Goal: Task Accomplishment & Management: Manage account settings

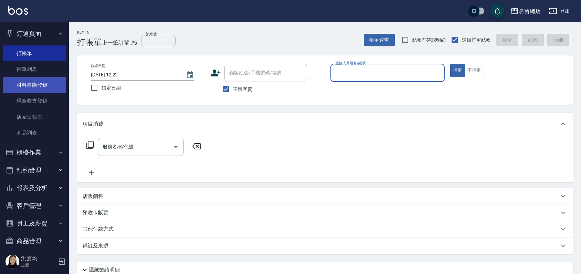
click at [43, 88] on link "材料自購登錄" at bounding box center [34, 85] width 63 height 16
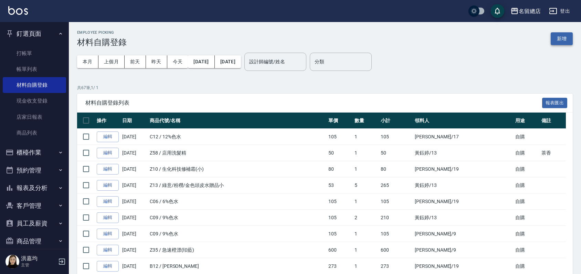
click at [559, 42] on button "新增" at bounding box center [562, 38] width 22 height 13
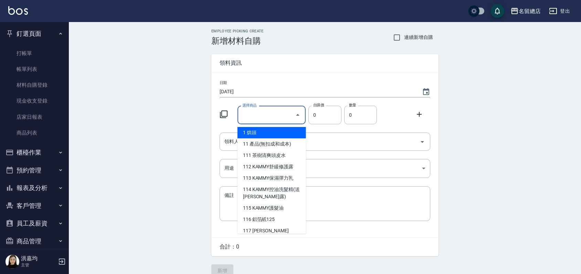
click at [265, 116] on input "選擇商品" at bounding box center [267, 115] width 52 height 12
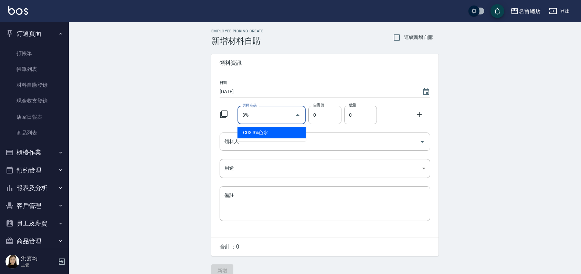
click at [269, 131] on li "C03 3%色水" at bounding box center [271, 132] width 68 height 11
type input "3%色水"
type input "105"
type input "1"
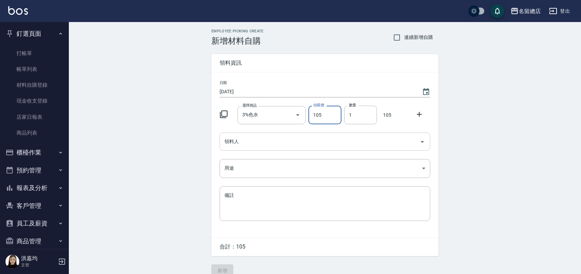
click at [346, 146] on input "領料人" at bounding box center [320, 142] width 194 height 12
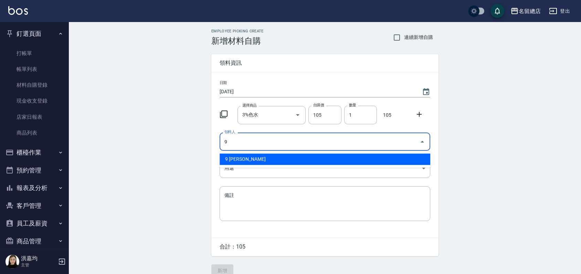
type input "9 王忻鈺"
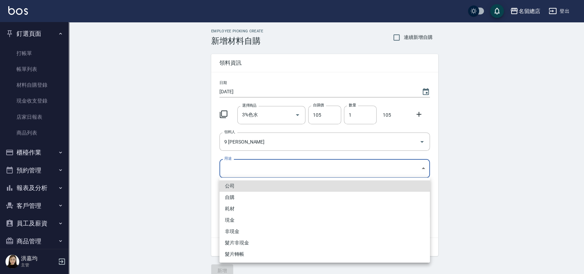
click at [332, 162] on body "名留總店 登出 釘選頁面 打帳單 帳單列表 材料自購登錄 現金收支登錄 店家日報表 商品列表 櫃檯作業 打帳單 帳單列表 掛單列表 營業儀表板 現金收支登錄 …" at bounding box center [292, 142] width 584 height 284
click at [242, 195] on li "自購" at bounding box center [325, 197] width 211 height 11
type input "自購"
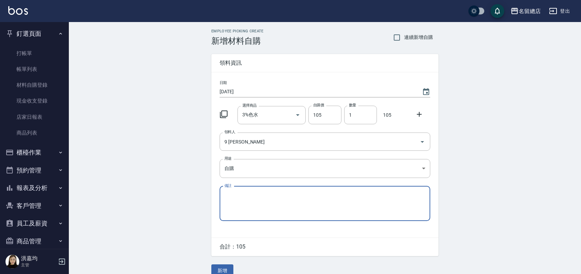
scroll to position [10, 0]
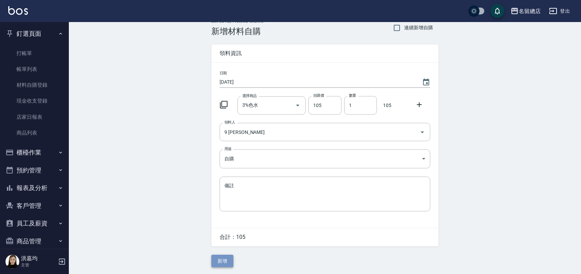
click at [216, 259] on button "新增" at bounding box center [222, 261] width 22 height 13
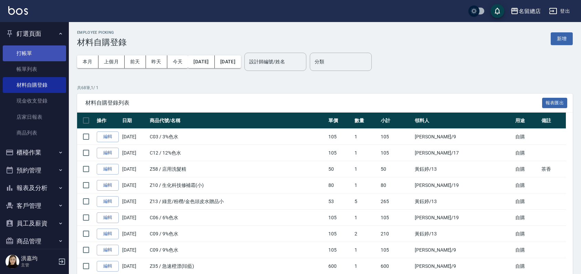
click at [25, 50] on link "打帳單" at bounding box center [34, 53] width 63 height 16
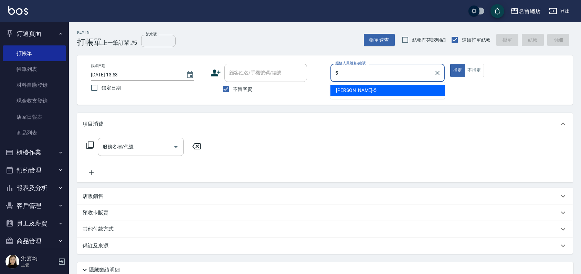
type input "Kelly-5"
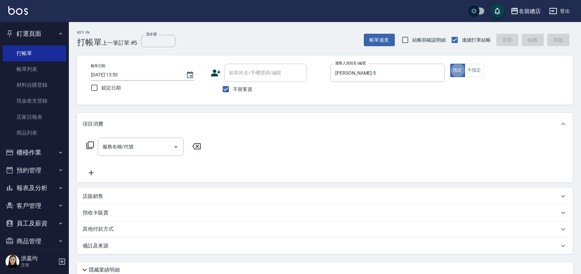
type button "true"
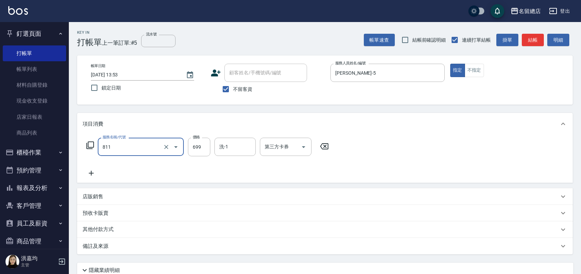
type input "洗+剪(811)"
type input "800"
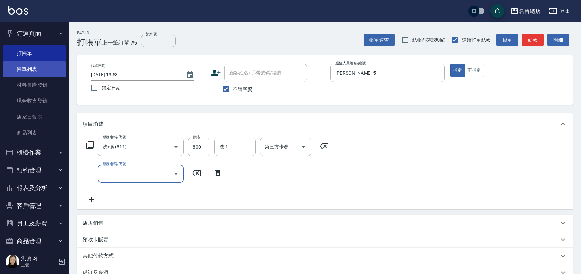
click at [30, 71] on link "帳單列表" at bounding box center [34, 69] width 63 height 16
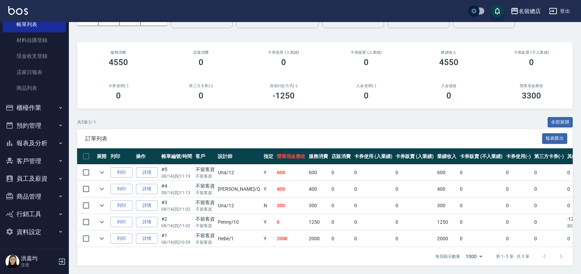
scroll to position [48, 0]
click at [33, 160] on button "客戶管理" at bounding box center [34, 161] width 63 height 18
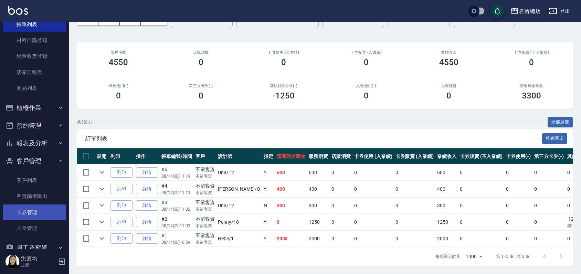
click at [18, 208] on link "卡券管理" at bounding box center [34, 212] width 63 height 16
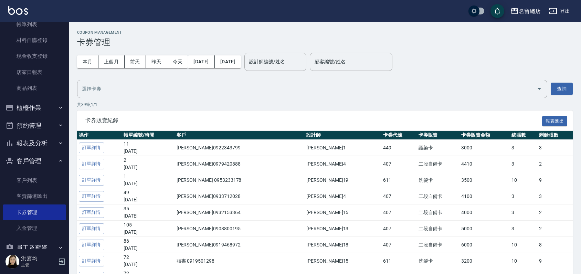
click at [293, 61] on input "設計師編號/姓名" at bounding box center [275, 62] width 56 height 12
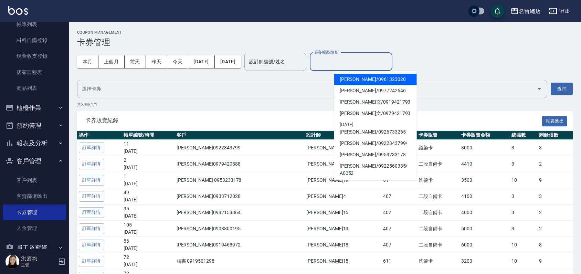
click at [353, 63] on input "顧客編號/姓名" at bounding box center [351, 62] width 76 height 12
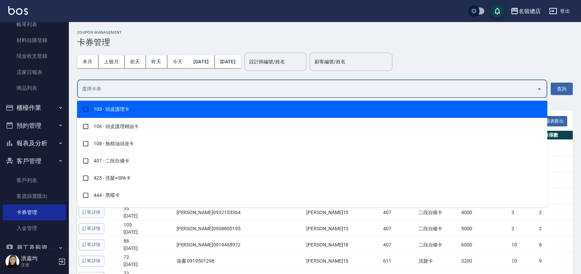
click at [91, 87] on input "text" at bounding box center [307, 89] width 454 height 12
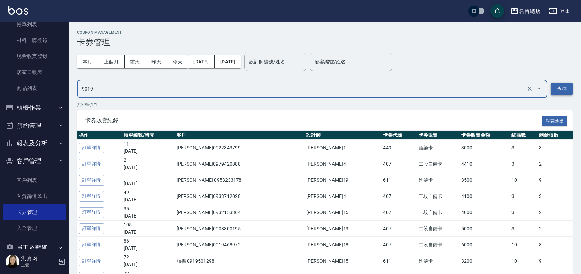
type input "9019"
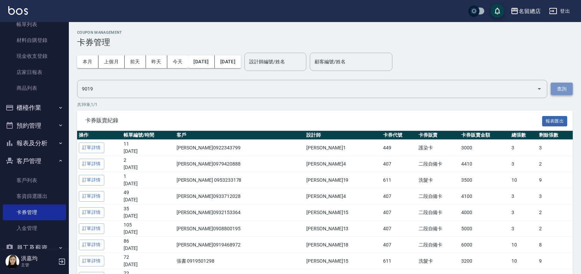
click at [561, 91] on button "查詢" at bounding box center [562, 89] width 22 height 13
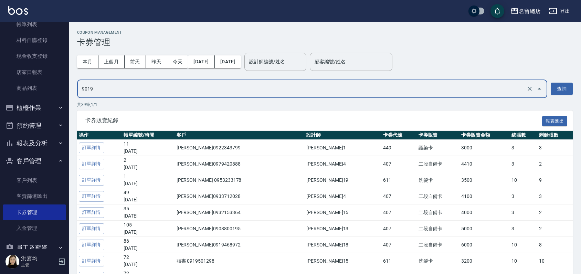
drag, startPoint x: 106, startPoint y: 92, endPoint x: 65, endPoint y: 91, distance: 41.0
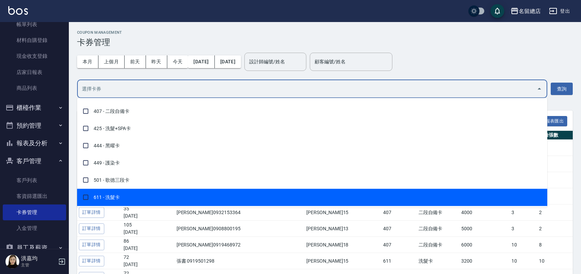
scroll to position [51, 0]
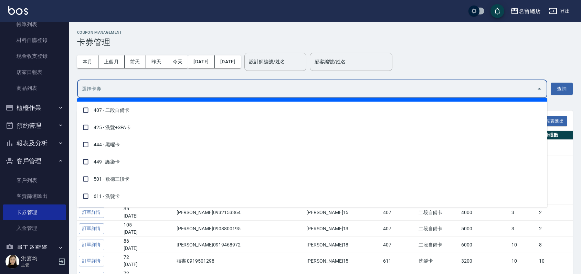
click at [124, 88] on input "text" at bounding box center [307, 89] width 454 height 12
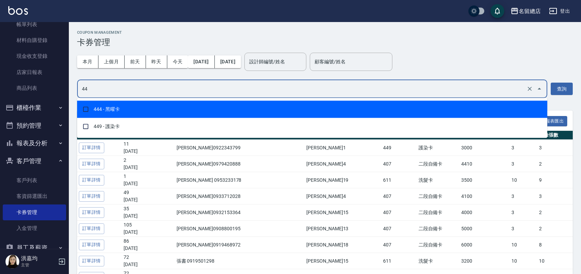
type input "449"
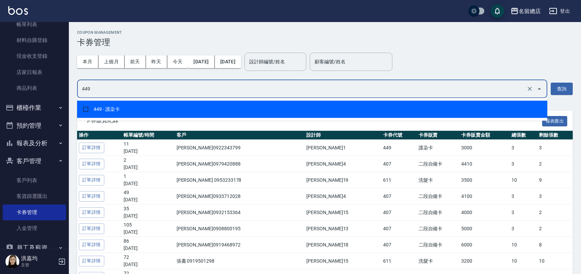
checkbox input "true"
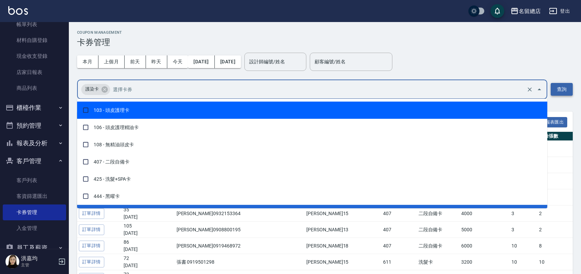
click at [564, 90] on button "查詢" at bounding box center [562, 89] width 22 height 13
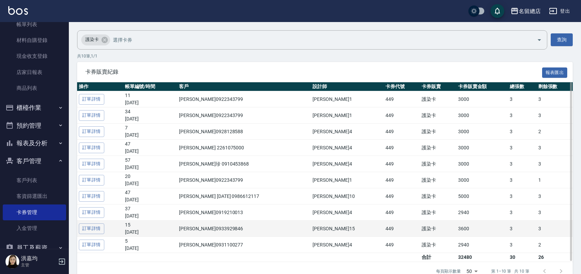
scroll to position [0, 0]
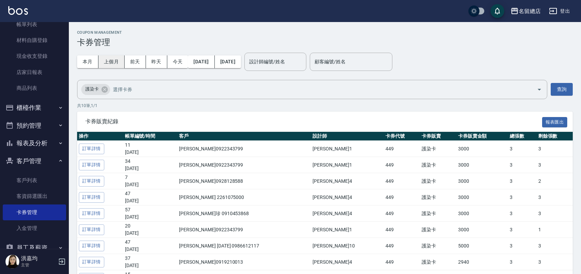
click at [114, 61] on button "上個月" at bounding box center [111, 61] width 26 height 13
click at [569, 93] on button "查詢" at bounding box center [562, 89] width 22 height 13
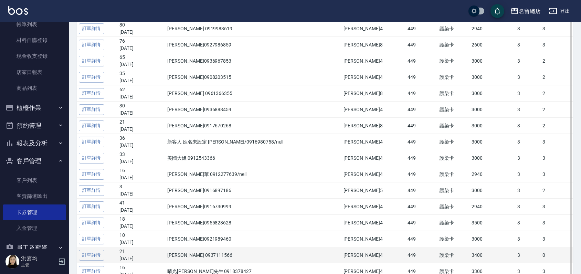
scroll to position [267, 0]
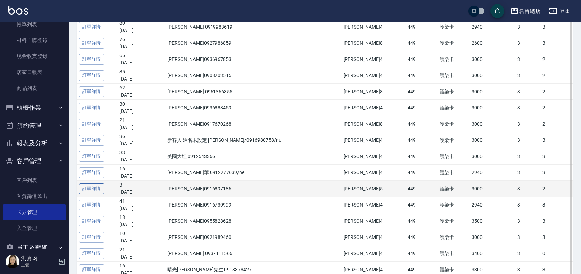
click at [93, 189] on link "訂單詳情" at bounding box center [91, 188] width 25 height 11
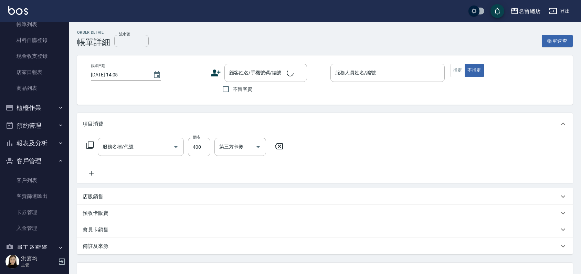
type input "2025/07/15 13:08"
type input "Kelly-5"
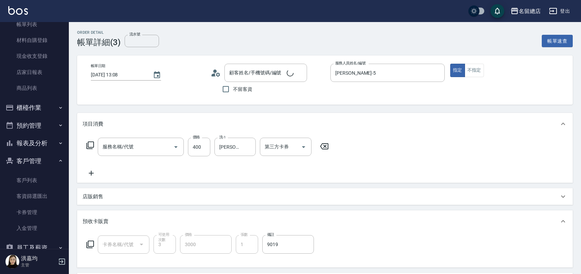
type input "健康洗髮(604)"
type input "李美英/0916897186/000417"
type input "護染卡(449)"
click at [145, 39] on input "流水號" at bounding box center [142, 41] width 34 height 12
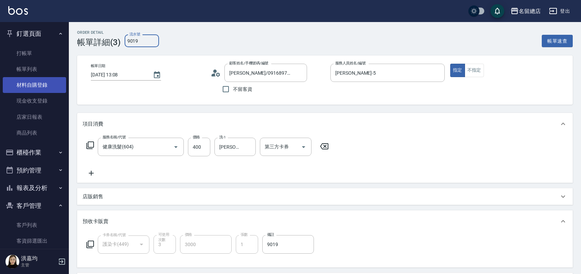
type input "9019"
click at [28, 86] on link "材料自購登錄" at bounding box center [34, 85] width 63 height 16
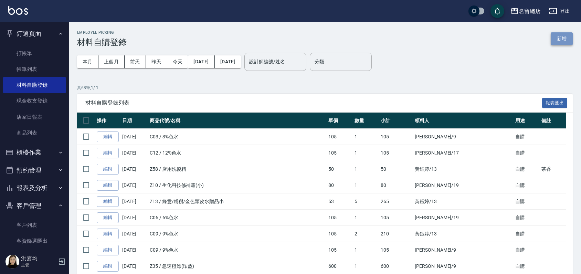
click at [562, 41] on button "新增" at bounding box center [562, 38] width 22 height 13
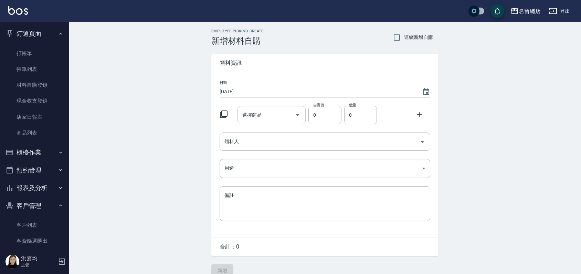
click at [266, 120] on input "選擇商品" at bounding box center [267, 115] width 52 height 12
type input "Q"
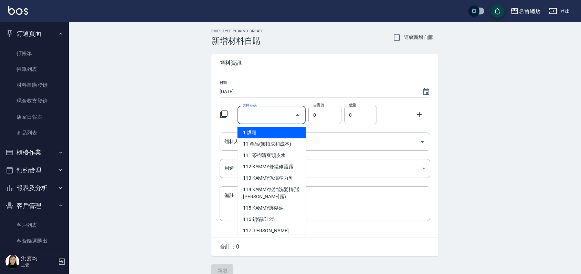
type input "R"
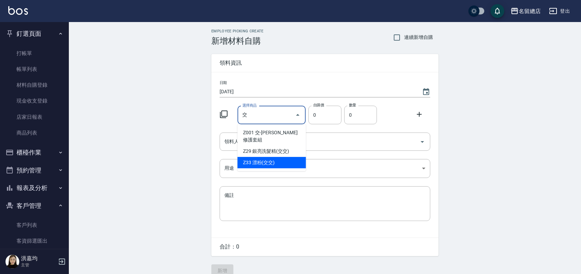
click at [266, 157] on li "Z33 漂粉(交交)" at bounding box center [271, 162] width 68 height 11
type input "漂粉(交交)"
type input "385"
type input "1"
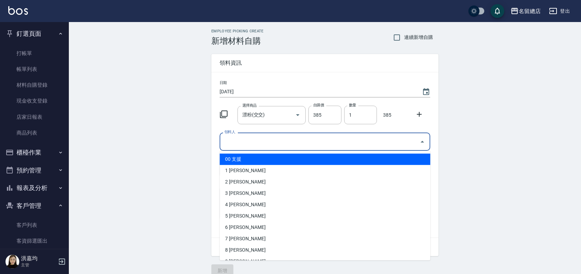
click at [268, 142] on input "領料人" at bounding box center [320, 142] width 194 height 12
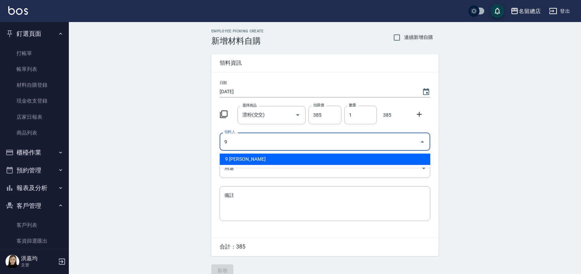
type input "9 王忻鈺"
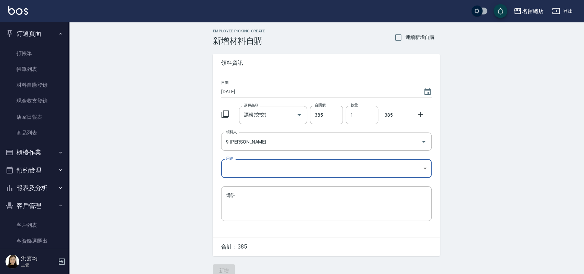
click at [286, 162] on body "名留總店 登出 釘選頁面 打帳單 帳單列表 材料自購登錄 現金收支登錄 店家日報表 商品列表 櫃檯作業 打帳單 帳單列表 掛單列表 營業儀表板 現金收支登錄 …" at bounding box center [292, 142] width 584 height 284
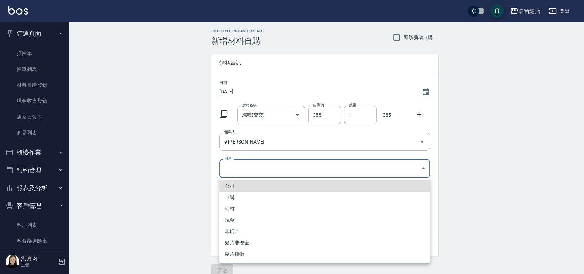
click at [241, 197] on li "自購" at bounding box center [325, 197] width 211 height 11
type input "自購"
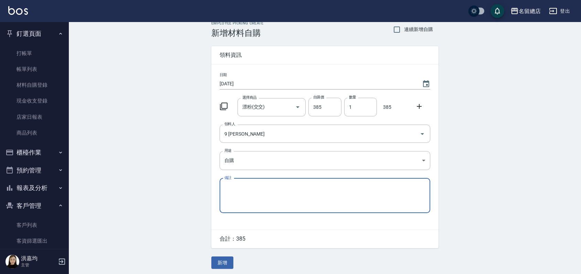
scroll to position [10, 0]
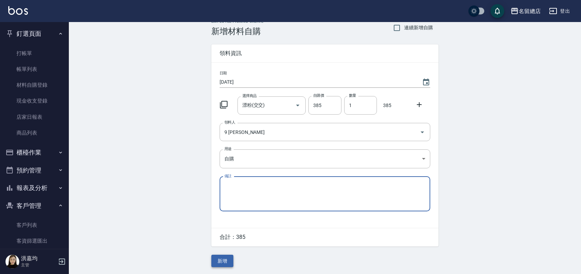
click at [224, 261] on button "新增" at bounding box center [222, 261] width 22 height 13
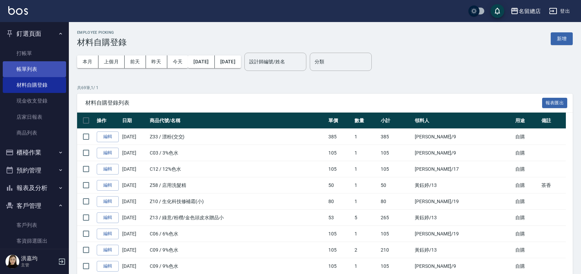
click at [32, 64] on link "帳單列表" at bounding box center [34, 69] width 63 height 16
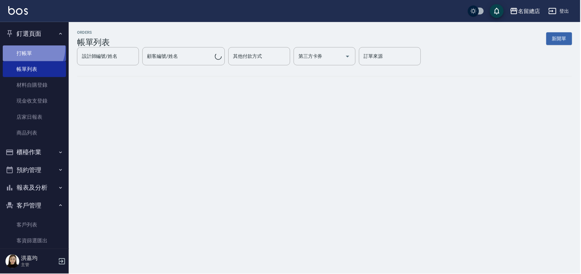
click at [28, 48] on link "打帳單" at bounding box center [34, 53] width 63 height 16
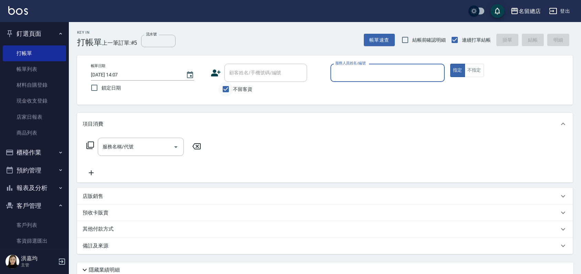
click at [225, 92] on input "不留客資" at bounding box center [226, 89] width 14 height 14
checkbox input "false"
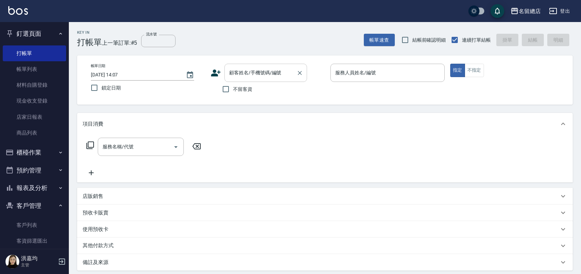
click at [238, 72] on input "顧客姓名/手機號碼/編號" at bounding box center [260, 73] width 66 height 12
click at [273, 90] on li "李美英/0916897186/000417" at bounding box center [265, 90] width 83 height 11
type input "李美英/0916897186/000417"
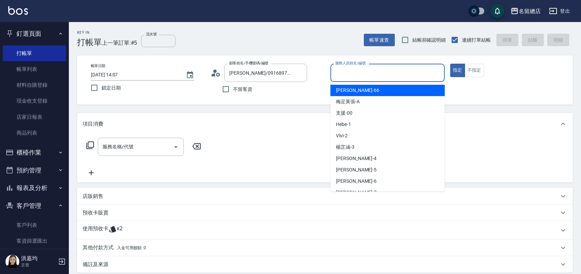
drag, startPoint x: 351, startPoint y: 74, endPoint x: 352, endPoint y: 67, distance: 6.6
click at [351, 74] on input "服務人員姓名/編號" at bounding box center [387, 73] width 108 height 12
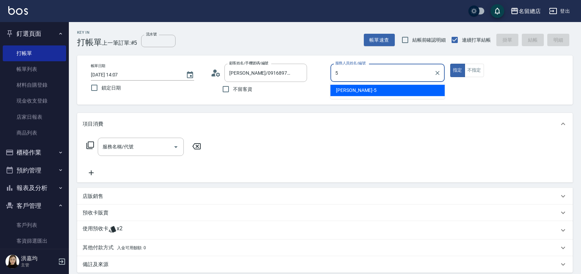
type input "Kelly-5"
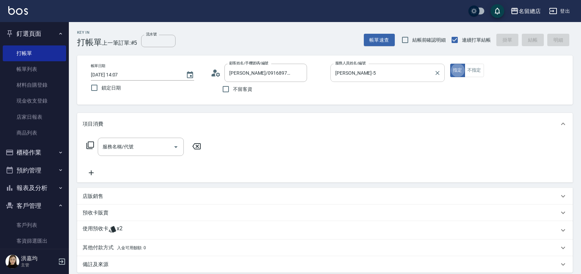
type button "true"
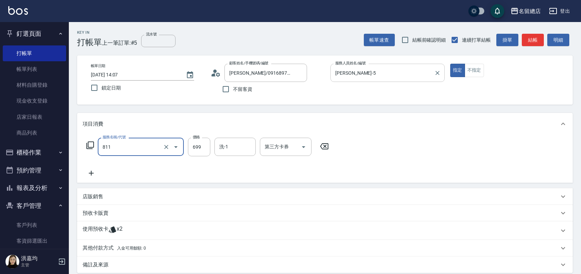
type input "洗+剪(811)"
type input "800"
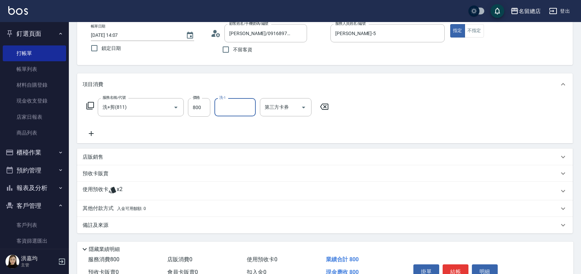
scroll to position [76, 0]
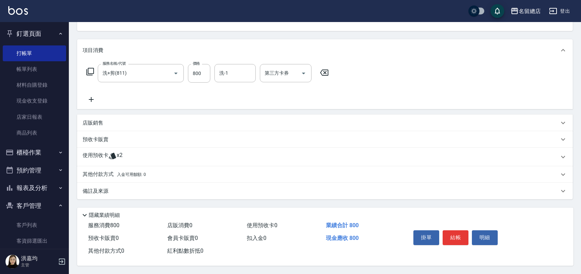
click at [91, 152] on p "使用預收卡" at bounding box center [96, 157] width 26 height 10
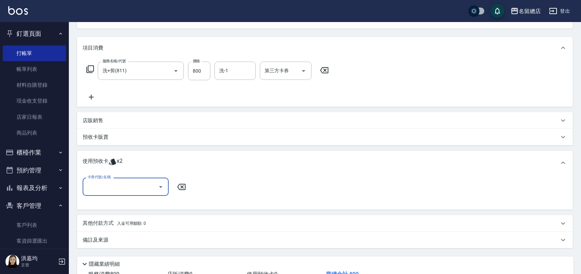
scroll to position [0, 0]
click at [92, 196] on div "卡券代號/名稱 卡券代號/名稱" at bounding box center [325, 191] width 485 height 26
click at [92, 190] on input "卡券代號/名稱" at bounding box center [121, 187] width 70 height 12
click at [130, 206] on div "護染卡 剩餘2張 9019" at bounding box center [126, 204] width 86 height 11
type input "護染卡 9019"
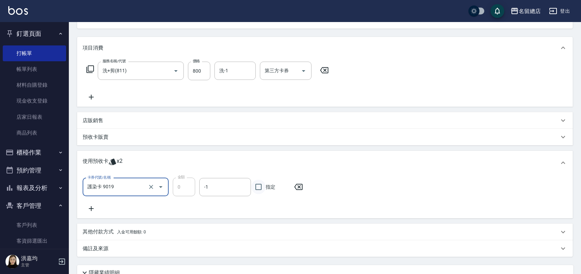
click at [257, 189] on input "指定" at bounding box center [258, 187] width 14 height 14
checkbox input "true"
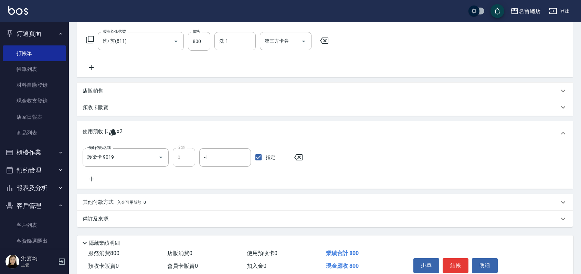
scroll to position [136, 0]
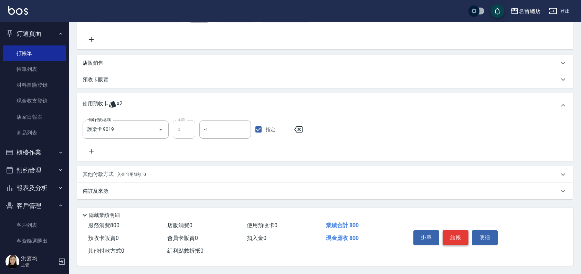
click at [456, 232] on button "結帳" at bounding box center [456, 237] width 26 height 14
type input "2025/08/14 14:12"
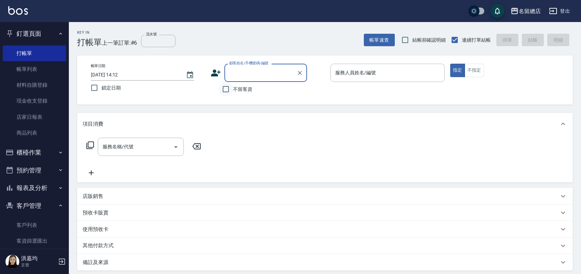
click at [227, 91] on input "不留客資" at bounding box center [226, 89] width 14 height 14
checkbox input "true"
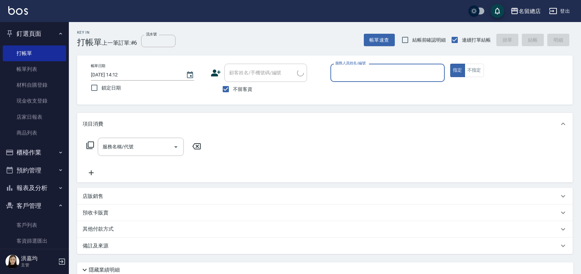
click at [384, 69] on input "服務人員姓名/編號" at bounding box center [387, 73] width 108 height 12
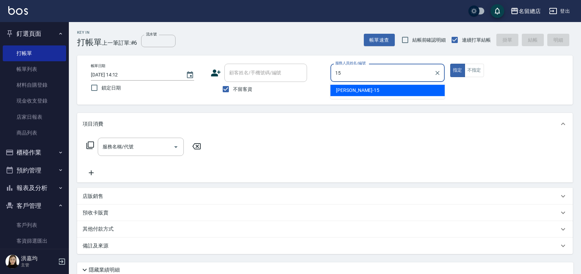
type input "Michelle-15"
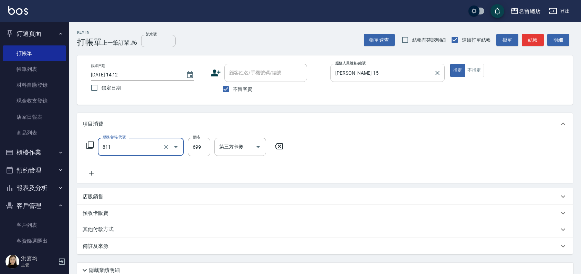
type input "洗+剪(811)"
type input "600"
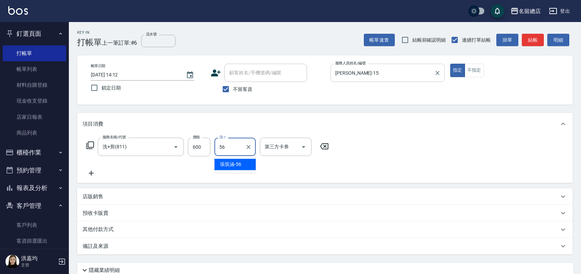
type input "張筑涵-56"
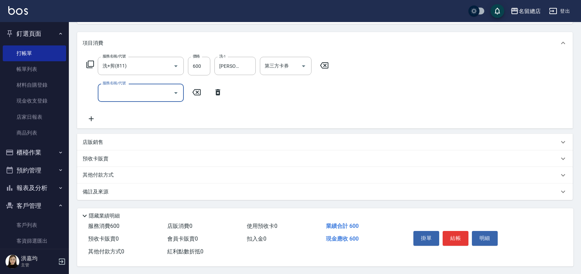
scroll to position [84, 0]
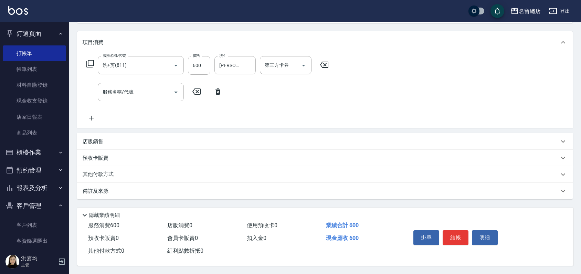
click at [90, 140] on p "店販銷售" at bounding box center [93, 141] width 21 height 7
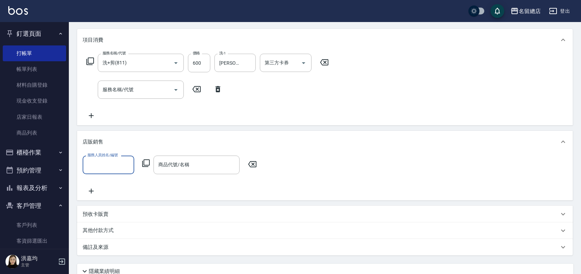
scroll to position [0, 0]
type input "Michelle-15"
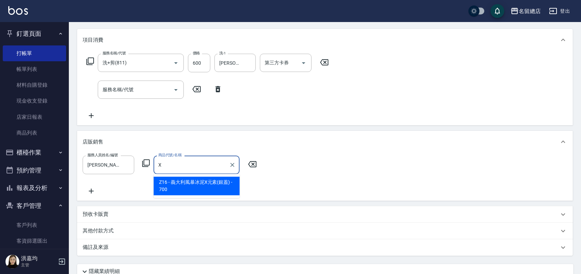
click at [219, 186] on span "Z16 - 義大利風暴冰泥X元素(銀蓋) - 700" at bounding box center [196, 186] width 86 height 19
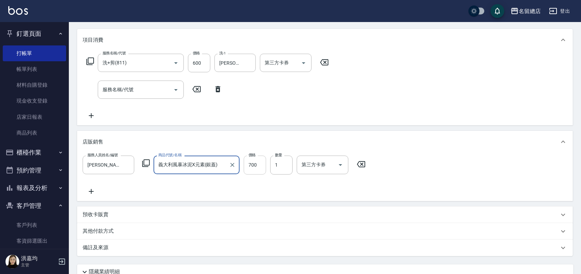
type input "義大利風暴冰泥X元素(銀蓋)"
click at [256, 163] on input "700" at bounding box center [255, 165] width 22 height 19
type input "650"
click at [311, 163] on input "第三方卡券" at bounding box center [317, 165] width 35 height 12
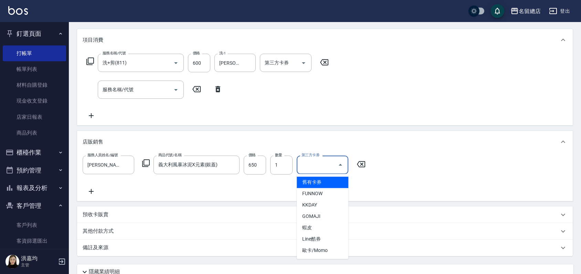
click at [294, 166] on div "服務人員姓名/編號 Michelle-15 服務人員姓名/編號 商品代號/名稱 義大利風暴冰泥X元素(銀蓋) 商品代號/名稱 價格 650 價格 數量 1 數…" at bounding box center [226, 165] width 287 height 19
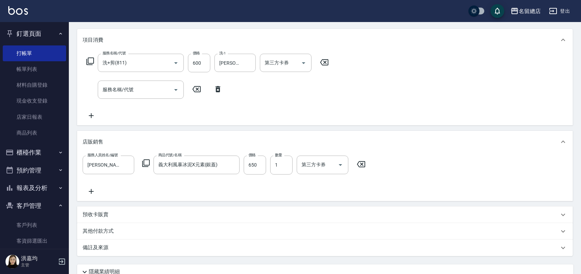
click at [284, 190] on div "服務人員姓名/編號 Michelle-15 服務人員姓名/編號 商品代號/名稱 義大利風暴冰泥X元素(銀蓋) 商品代號/名稱 價格 650 價格 數量 1 數…" at bounding box center [325, 176] width 485 height 40
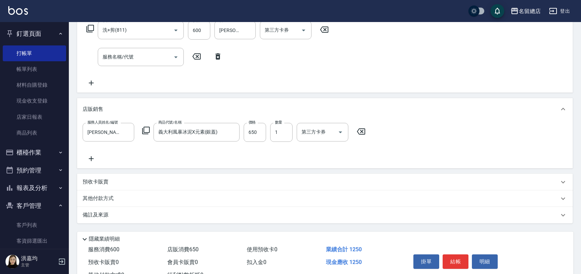
scroll to position [143, 0]
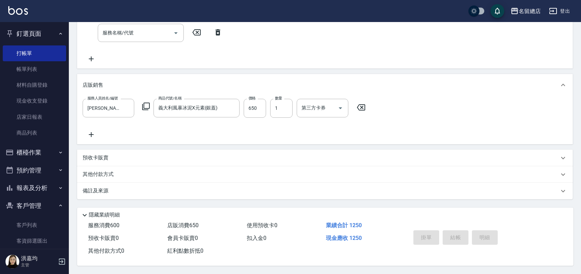
type input "2025/08/14 14:16"
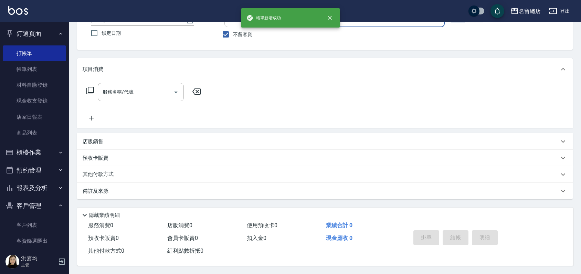
scroll to position [0, 0]
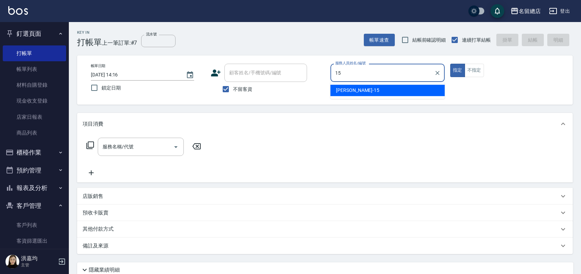
type input "Michelle-15"
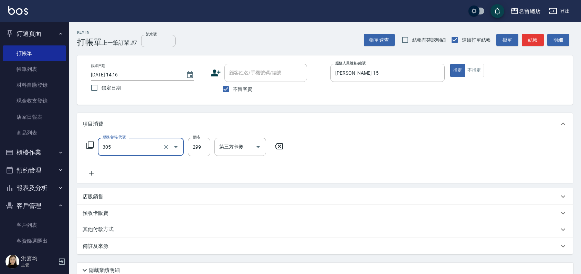
type input "剪髮(305)"
type input "500"
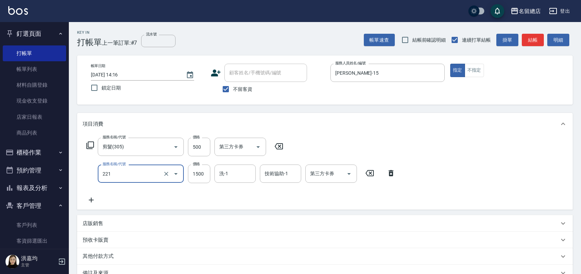
type input "燙髮1500以下(221)"
type input "1000"
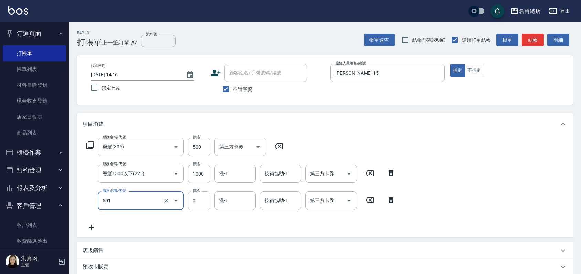
type input "2段蓋卡1300以上(501)"
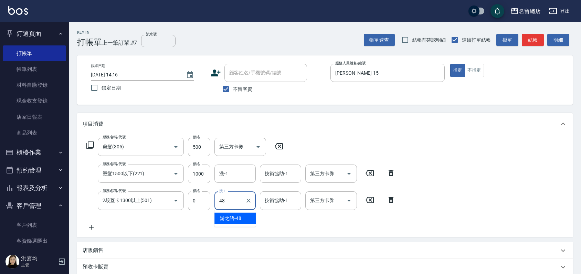
type input "游之語-48"
type input "."
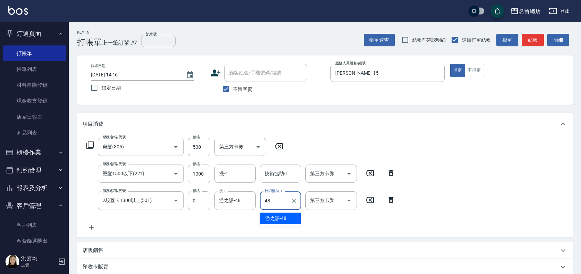
type input "游之語-48"
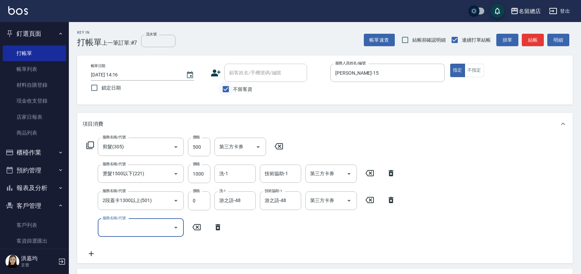
click at [223, 88] on input "不留客資" at bounding box center [226, 89] width 14 height 14
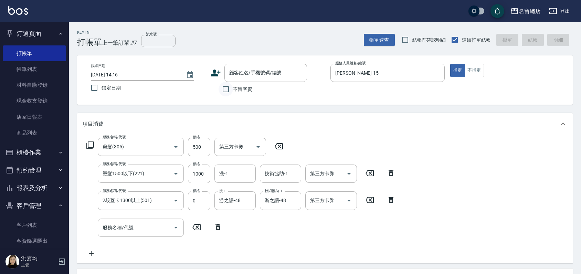
click at [227, 91] on input "不留客資" at bounding box center [226, 89] width 14 height 14
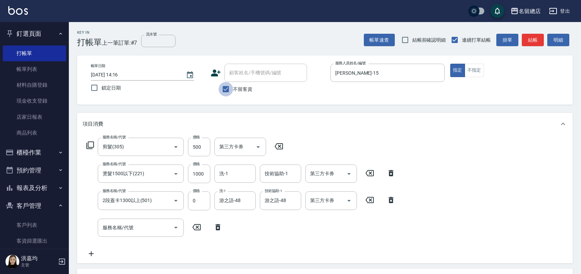
click at [228, 91] on input "不留客資" at bounding box center [226, 89] width 14 height 14
checkbox input "false"
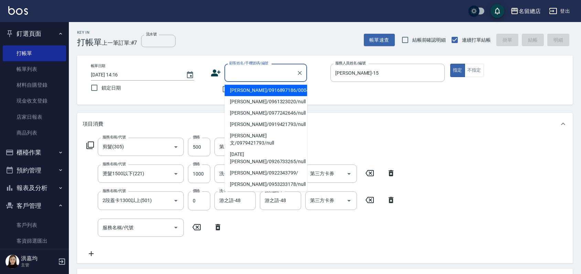
click at [231, 72] on input "顧客姓名/手機號碼/編號" at bounding box center [260, 73] width 66 height 12
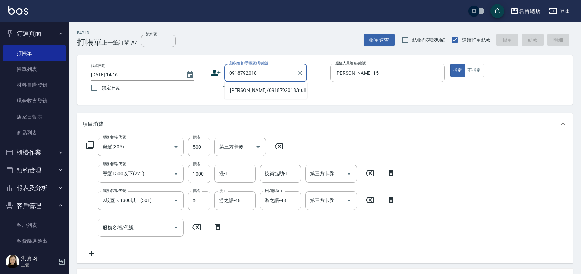
click at [249, 92] on li "钱唐淑芬/0918792018/null" at bounding box center [265, 90] width 83 height 11
type input "钱唐淑芬/0918792018/null"
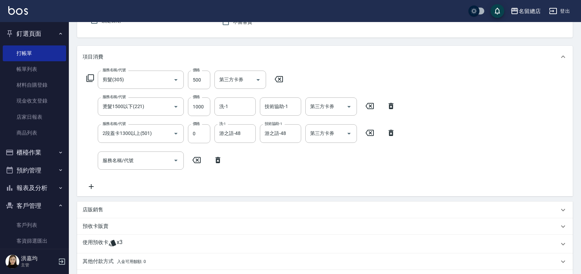
scroll to position [153, 0]
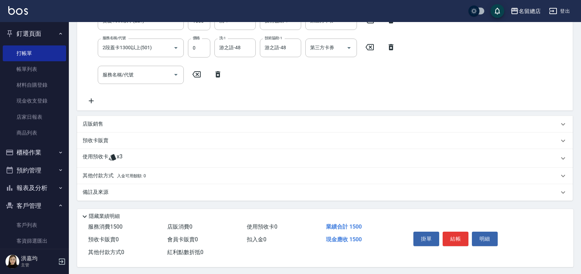
click at [112, 160] on icon at bounding box center [112, 157] width 8 height 8
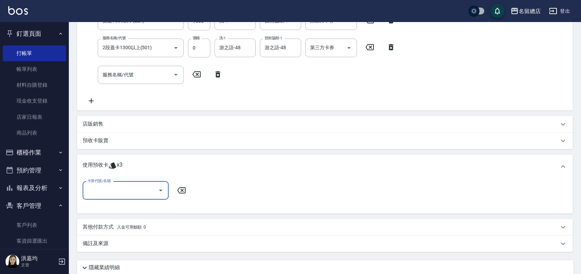
scroll to position [0, 0]
click at [121, 189] on input "卡券代號/名稱" at bounding box center [121, 190] width 70 height 12
click at [118, 210] on div "二段自備卡 剩餘3張 9077" at bounding box center [126, 207] width 86 height 11
type input "二段自備卡 9077"
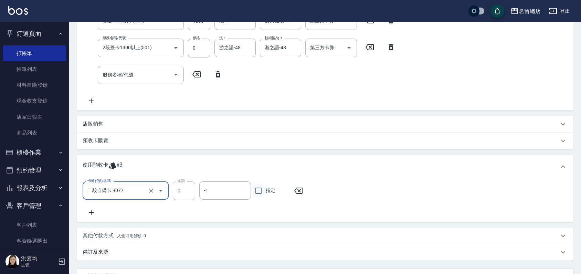
click at [258, 190] on input "指定" at bounding box center [258, 190] width 14 height 14
checkbox input "true"
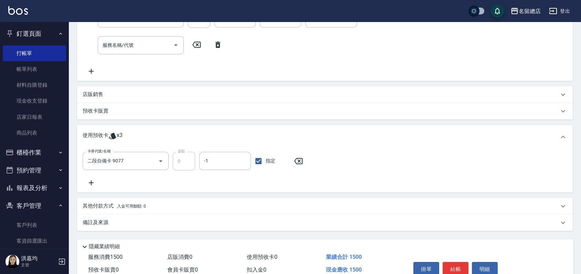
scroll to position [216, 0]
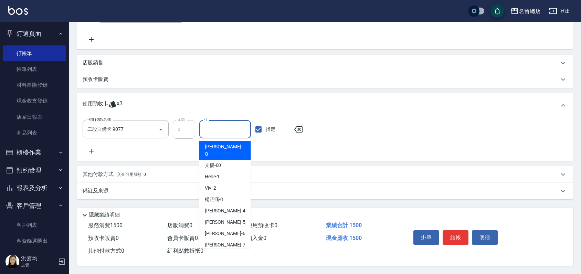
click at [218, 127] on input "-1" at bounding box center [224, 129] width 45 height 12
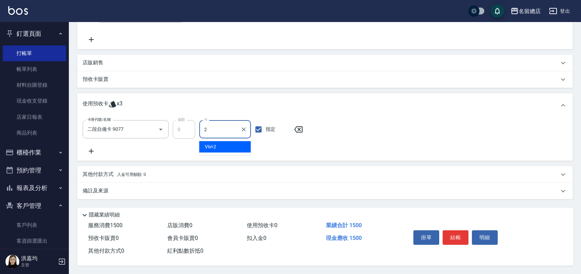
type input "Vivi-2"
click at [242, 127] on icon "Clear" at bounding box center [243, 129] width 7 height 7
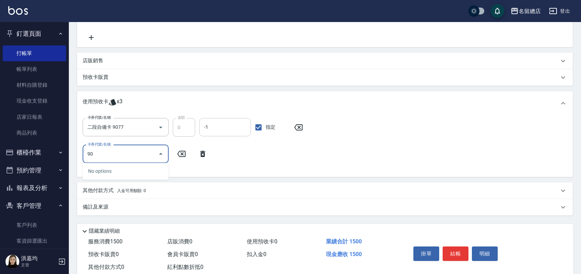
type input "9"
click at [107, 169] on div "二段自備卡 剩餘2張 9077" at bounding box center [126, 171] width 86 height 11
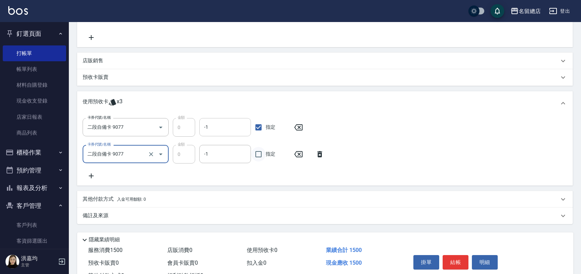
type input "二段自備卡 9077"
click at [258, 150] on input "指定" at bounding box center [258, 154] width 14 height 14
checkbox input "true"
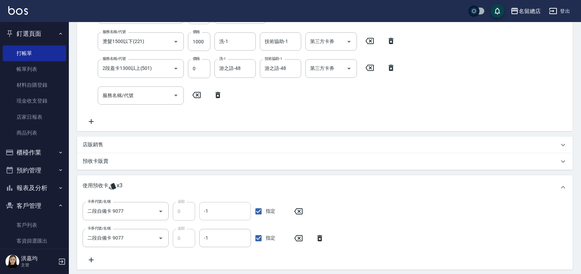
scroll to position [243, 0]
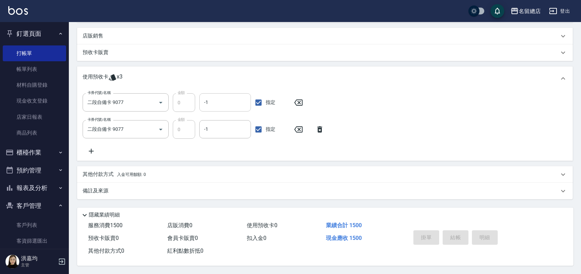
type input "2025/08/14 14:21"
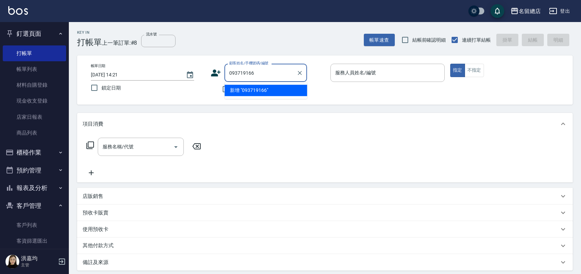
type input "0937191663"
click at [298, 74] on icon "Clear" at bounding box center [299, 73] width 7 height 7
click at [237, 90] on li "陳怡靜/0937191666/null" at bounding box center [265, 90] width 83 height 11
type input "陳怡靜/0937191666/null"
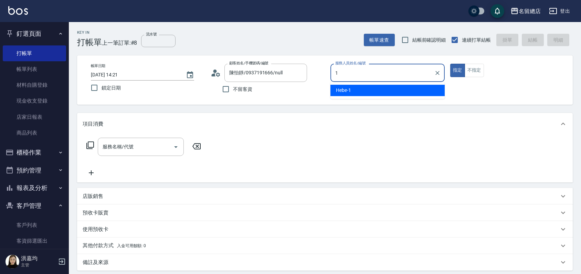
type input "Hebe-1"
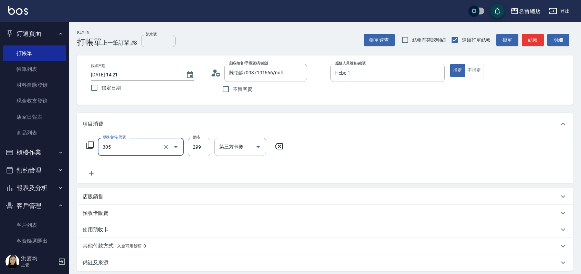
type input "剪髮(305)"
type input "400"
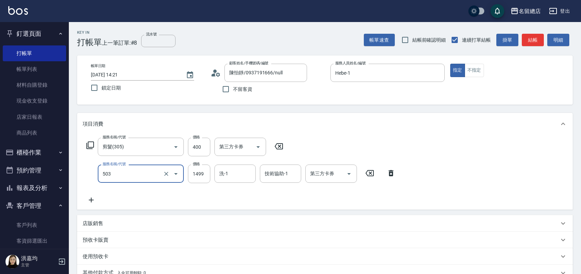
type input "染髮1000~1499(503)"
type input "1200"
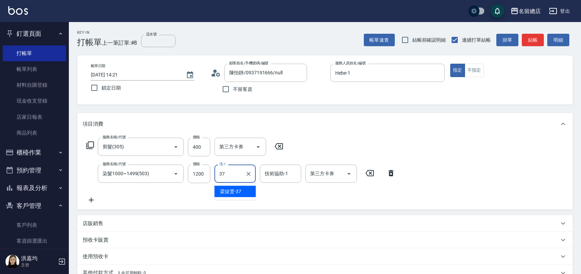
type input "梁㨗雯-37"
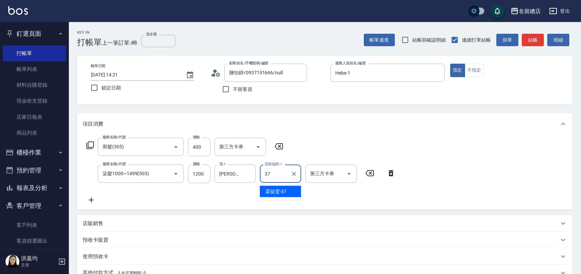
type input "梁㨗雯-37"
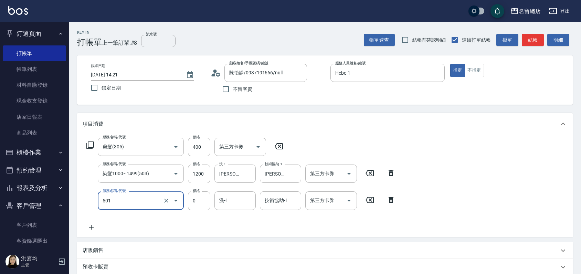
type input "2段蓋卡1300以上(501)"
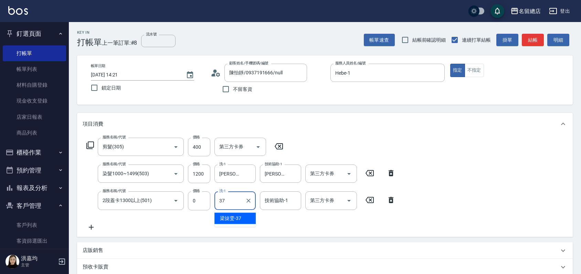
type input "梁㨗雯-37"
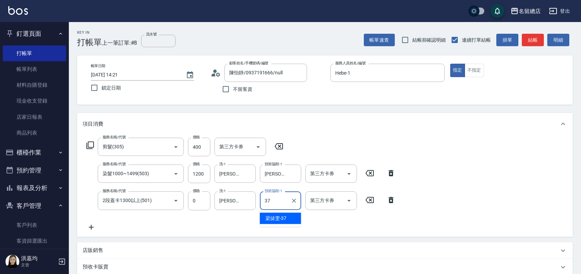
type input "梁㨗雯-37"
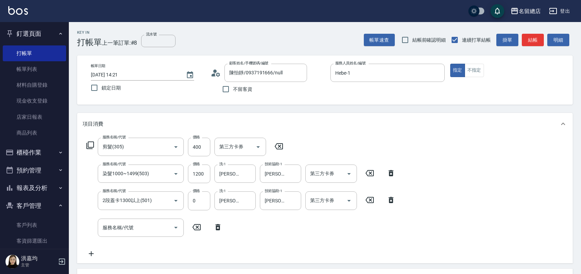
click at [391, 200] on icon at bounding box center [391, 200] width 5 height 6
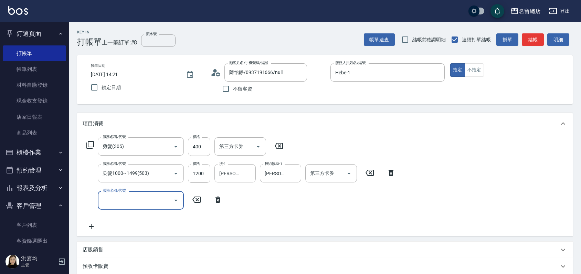
scroll to position [76, 0]
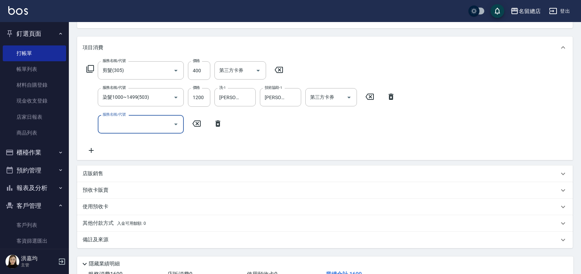
click at [99, 190] on p "預收卡販賣" at bounding box center [96, 190] width 26 height 7
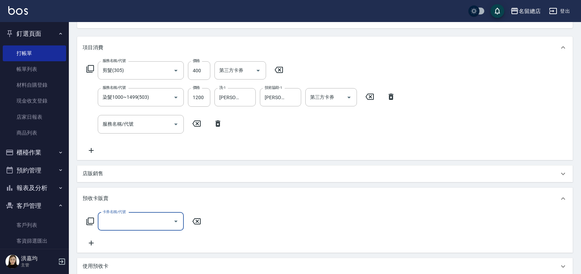
scroll to position [0, 0]
click at [112, 225] on input "卡券名稱/代號" at bounding box center [136, 221] width 70 height 12
type input "二段自備卡(407)"
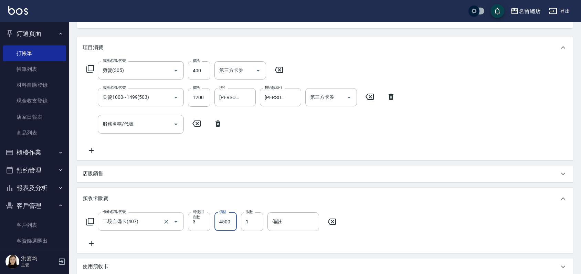
type input "4500"
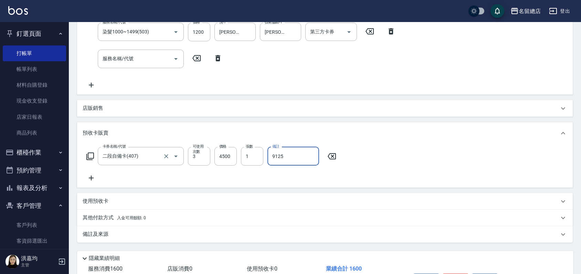
scroll to position [187, 0]
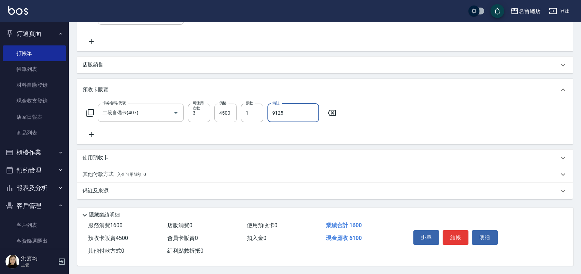
type input "9125"
click at [95, 174] on p "其他付款方式 入金可用餘額: 0" at bounding box center [114, 175] width 63 height 8
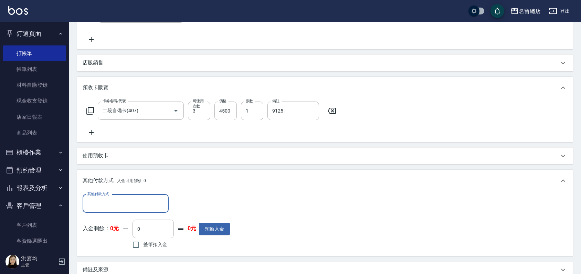
scroll to position [0, 0]
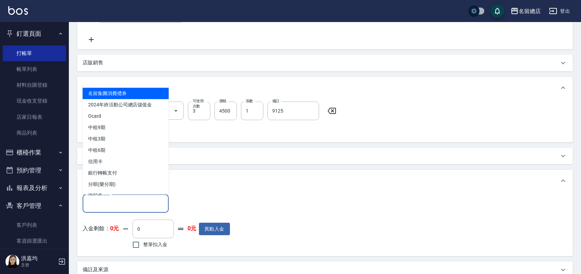
click at [97, 207] on input "其他付款方式" at bounding box center [126, 204] width 80 height 12
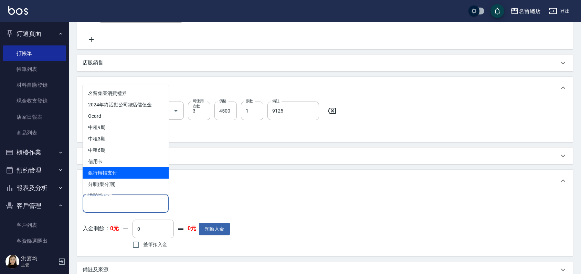
click at [110, 175] on span "銀行轉帳支付" at bounding box center [126, 172] width 86 height 11
type input "銀行轉帳支付"
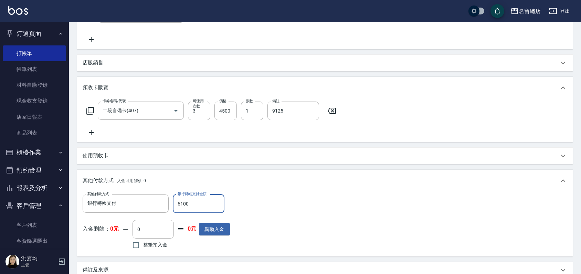
type input "6100"
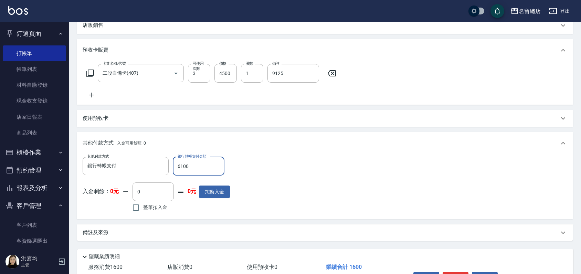
scroll to position [268, 0]
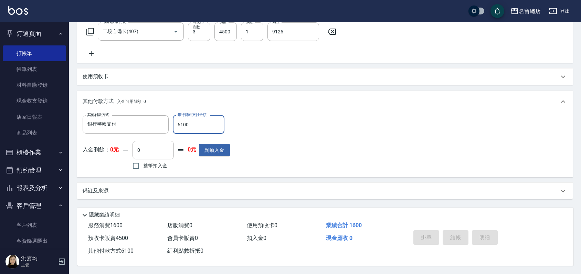
type input "2025/08/14 14:23"
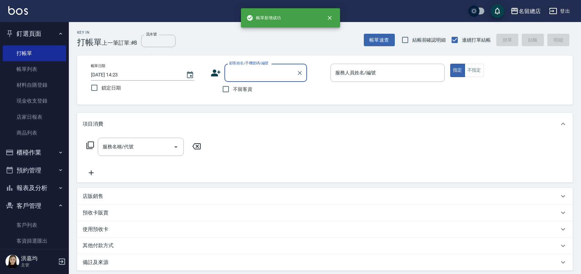
scroll to position [0, 0]
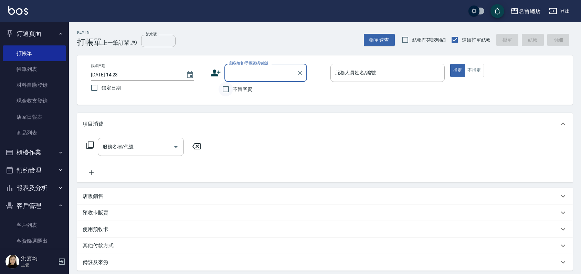
click at [229, 87] on input "不留客資" at bounding box center [226, 89] width 14 height 14
checkbox input "true"
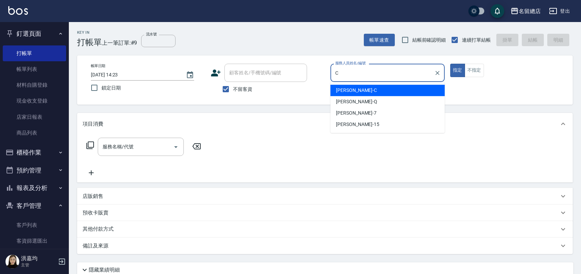
type input "麗花鄭-C"
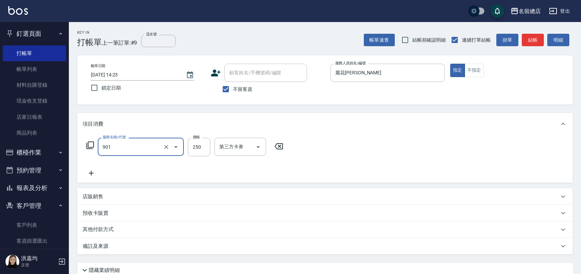
type input "手指甲女(901)"
type input "750"
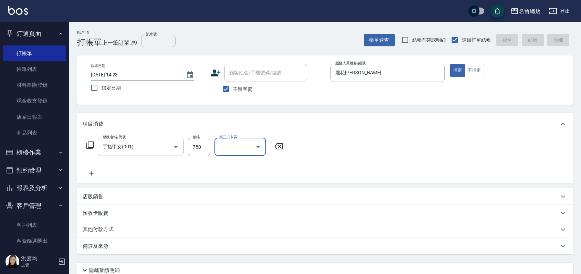
type input "2025/08/14 14:25"
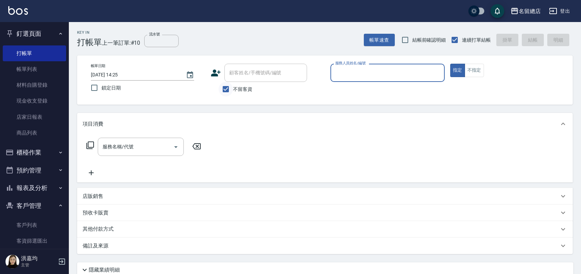
click at [226, 87] on input "不留客資" at bounding box center [226, 89] width 14 height 14
checkbox input "false"
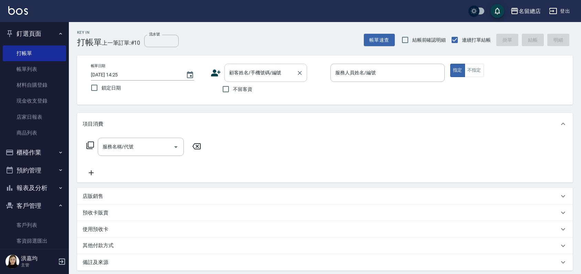
click at [240, 70] on input "顧客姓名/手機號碼/編號" at bounding box center [260, 73] width 66 height 12
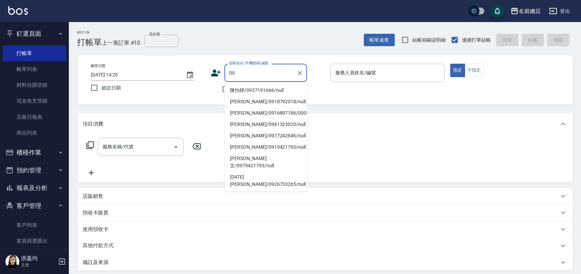
type input "09"
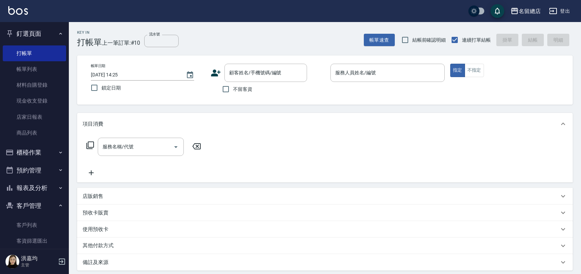
click at [241, 33] on div "Key In 打帳單 上一筆訂單:#10 流水號 流水號 帳單速查 結帳前確認明細 連續打單結帳 掛單 結帳 明細" at bounding box center [321, 34] width 504 height 25
click at [30, 66] on link "帳單列表" at bounding box center [34, 69] width 63 height 16
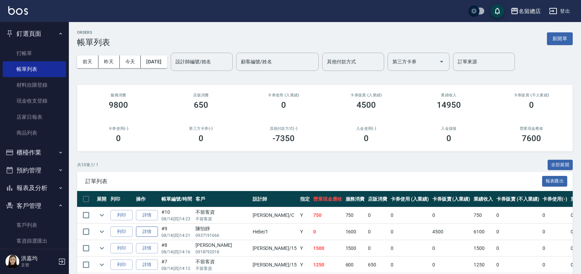
click at [145, 231] on link "詳情" at bounding box center [147, 231] width 22 height 11
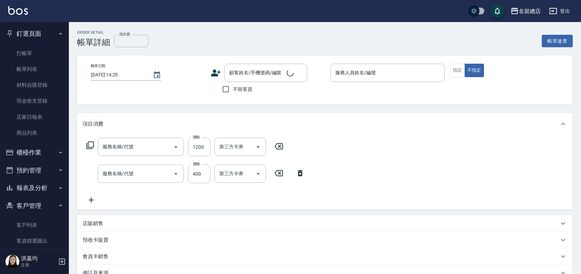
type input "2025/08/14 14:21"
type input "Hebe-1"
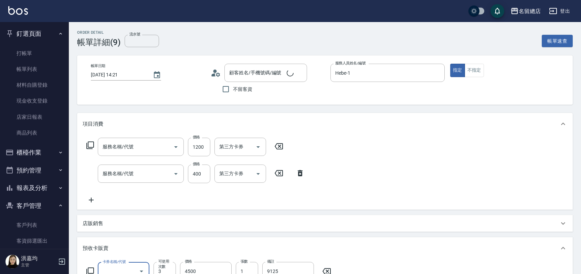
type input "陳怡靜/0937191666/null"
type input "二段自備卡(407)"
type input "染髮1000~1499(503)"
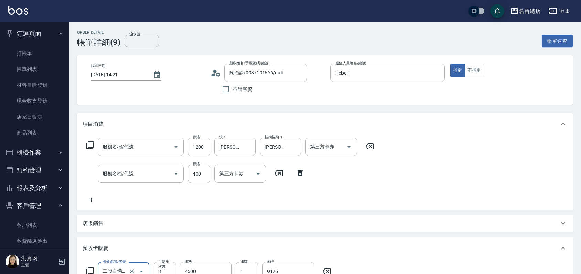
type input "剪髮(305)"
click at [141, 39] on input "流水號" at bounding box center [142, 41] width 34 height 12
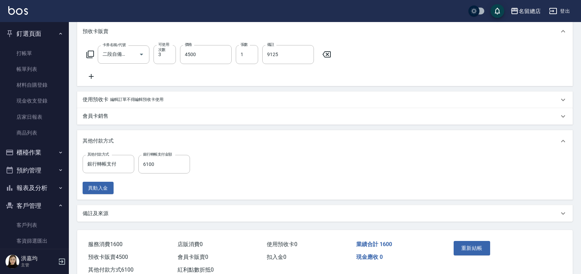
scroll to position [229, 0]
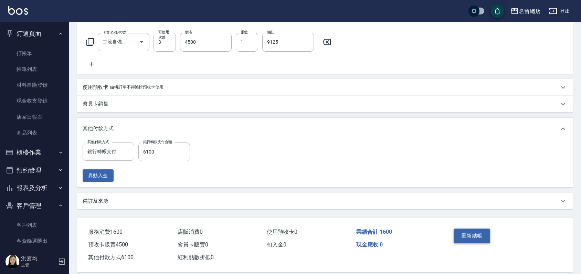
type input "9125"
click at [476, 235] on button "重新結帳" at bounding box center [472, 236] width 36 height 14
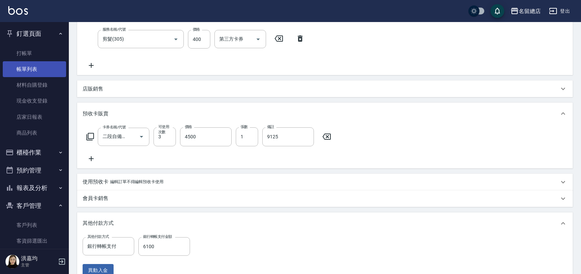
scroll to position [38, 0]
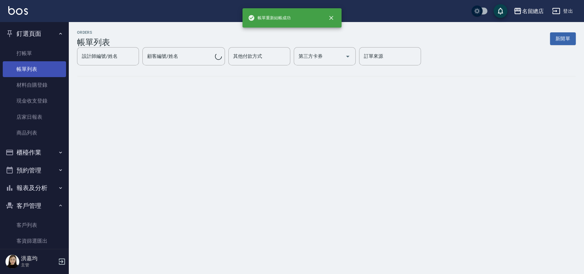
click at [29, 68] on link "帳單列表" at bounding box center [34, 69] width 63 height 16
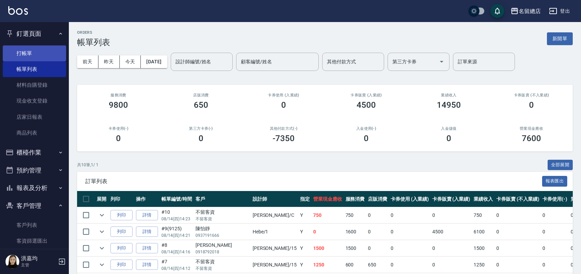
click at [38, 46] on link "打帳單" at bounding box center [34, 53] width 63 height 16
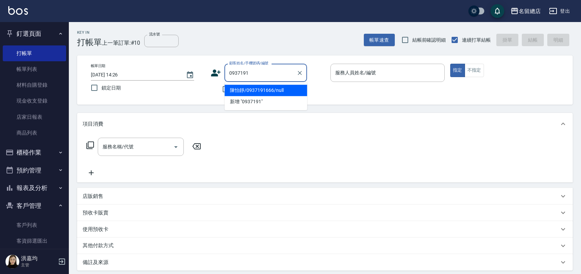
click at [249, 93] on li "陳怡靜/0937191666/null" at bounding box center [265, 90] width 83 height 11
type input "陳怡靜/0937191666/null"
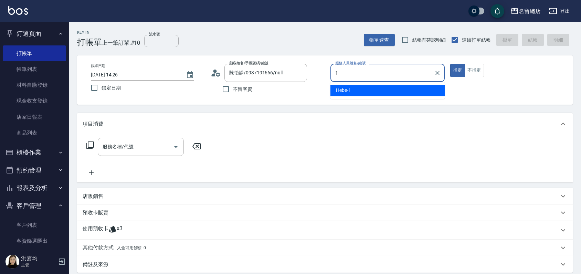
type input "Hebe-1"
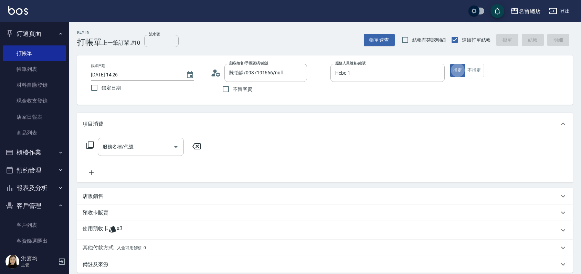
type button "true"
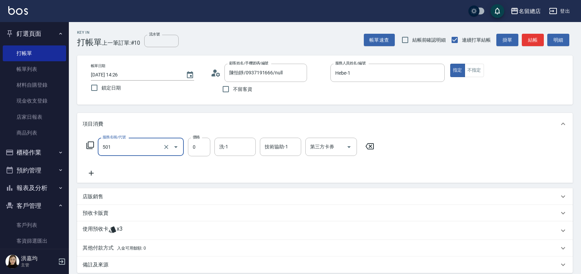
type input "2段蓋卡1300以上(501)"
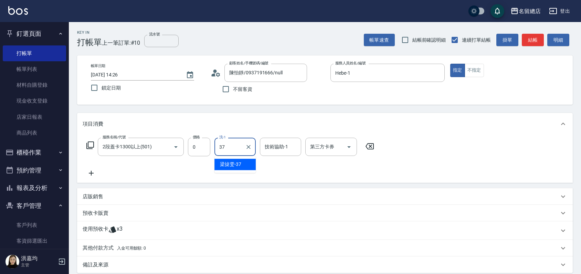
type input "梁㨗雯-37"
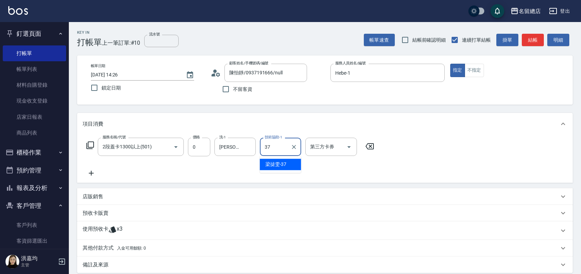
type input "梁㨗雯-37"
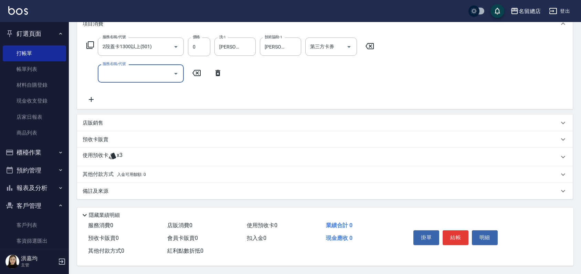
scroll to position [102, 0]
click at [95, 152] on p "使用預收卡" at bounding box center [96, 157] width 26 height 10
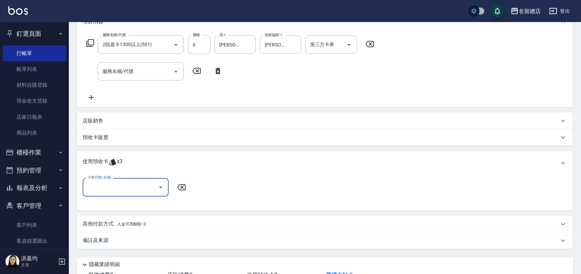
scroll to position [0, 0]
click at [139, 186] on input "卡券代號/名稱" at bounding box center [121, 187] width 70 height 12
click at [134, 206] on div "二段自備卡 剩餘3張 9125" at bounding box center [126, 204] width 86 height 11
type input "二段自備卡 9125"
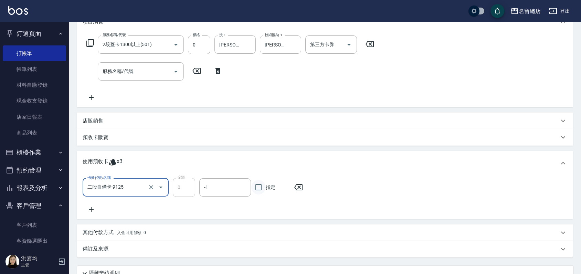
click at [260, 188] on input "指定" at bounding box center [258, 187] width 14 height 14
checkbox input "true"
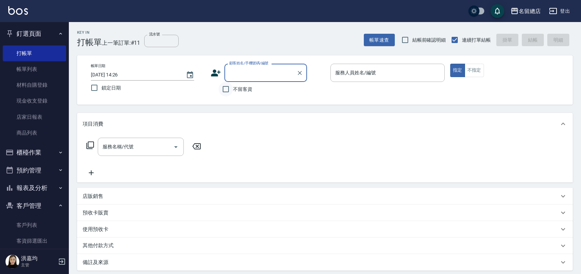
click at [231, 91] on input "不留客資" at bounding box center [226, 89] width 14 height 14
checkbox input "true"
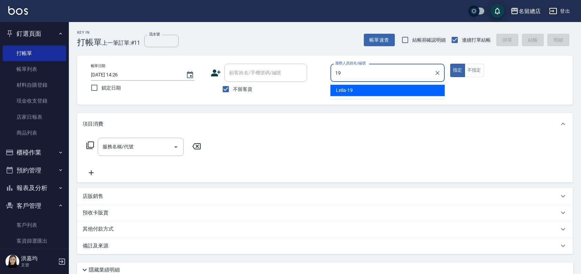
type input "Leila-19"
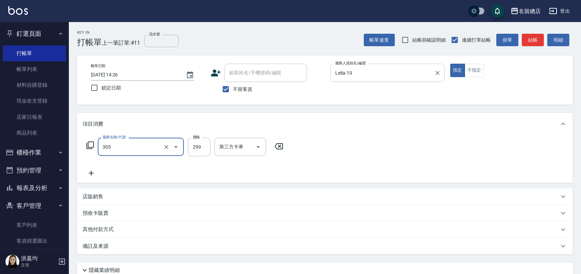
type input "剪髮(305)"
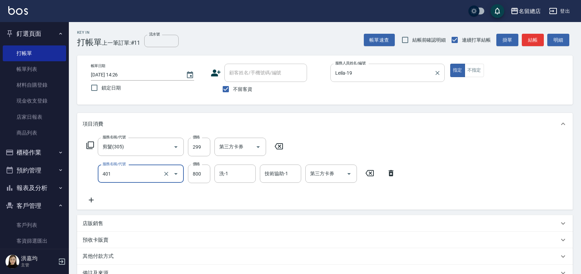
type input "自備護髮(401)"
type input "999"
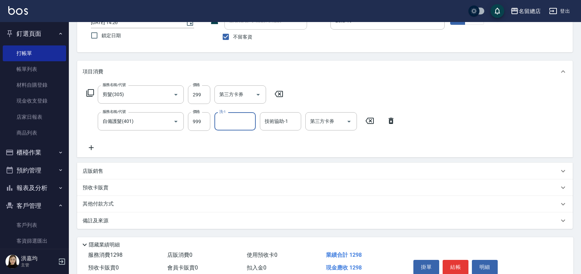
scroll to position [84, 0]
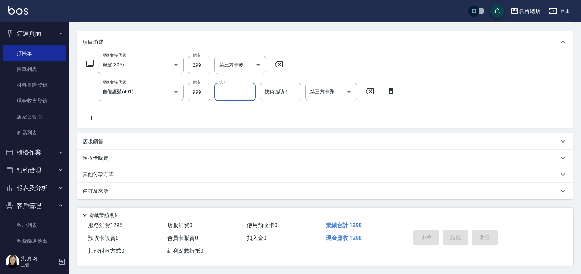
type input "2025/08/14 14:27"
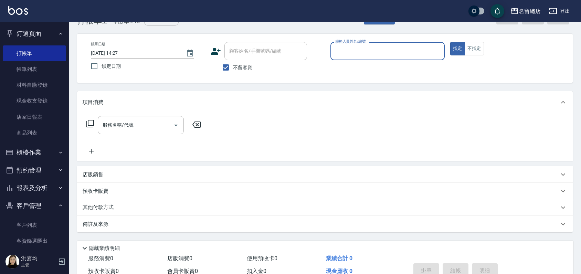
scroll to position [0, 0]
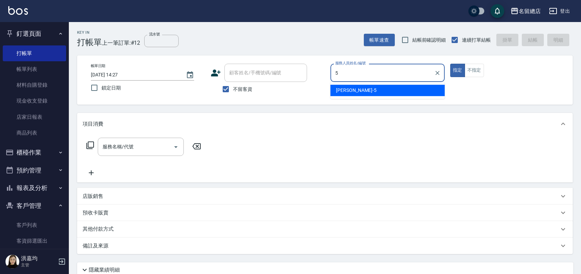
type input "Kelly-5"
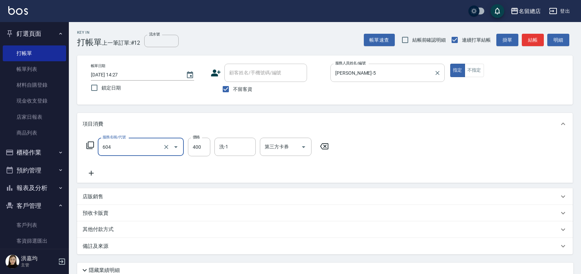
type input "健康洗髮(604)"
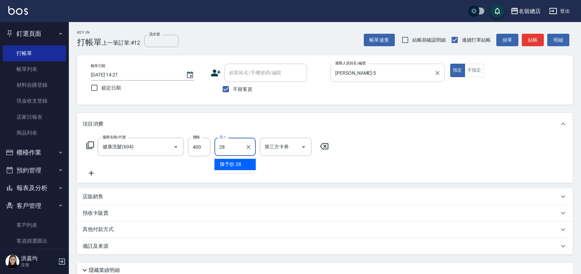
type input "陳予歆-28"
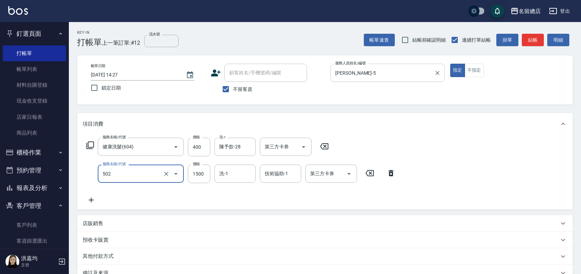
type input "染髮1500以上(502)"
type input "2300"
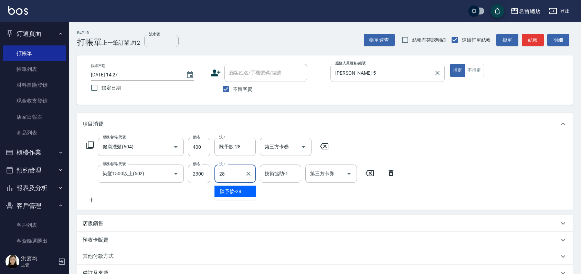
type input "陳予歆-28"
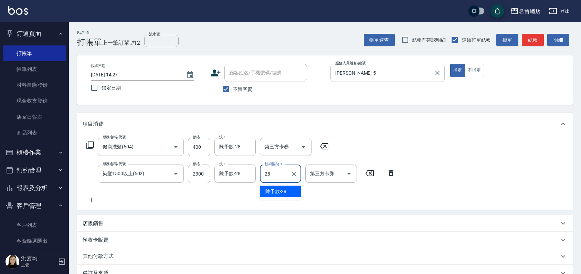
type input "陳予歆-28"
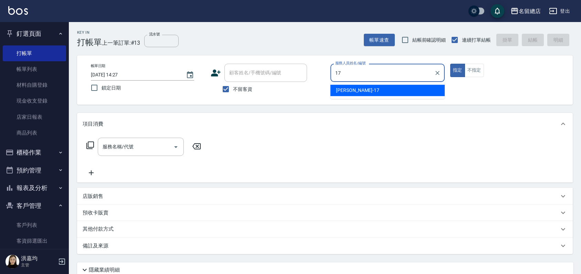
type input "Peter-17"
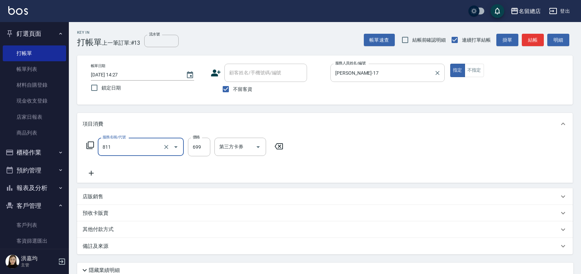
type input "洗+剪(811)"
type input "500"
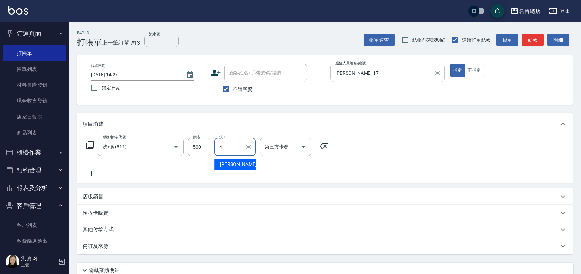
type input "43"
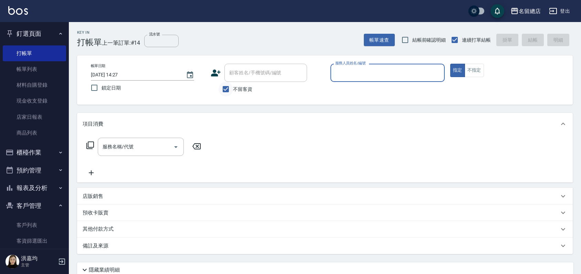
click at [222, 91] on input "不留客資" at bounding box center [226, 89] width 14 height 14
checkbox input "false"
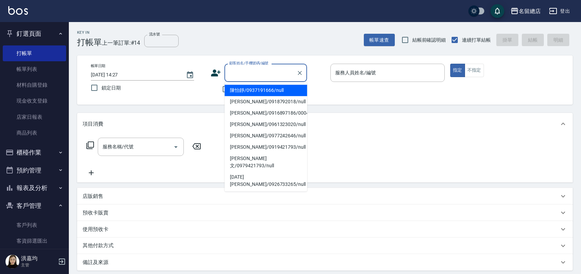
click at [242, 72] on input "顧客姓名/手機號碼/編號" at bounding box center [260, 73] width 66 height 12
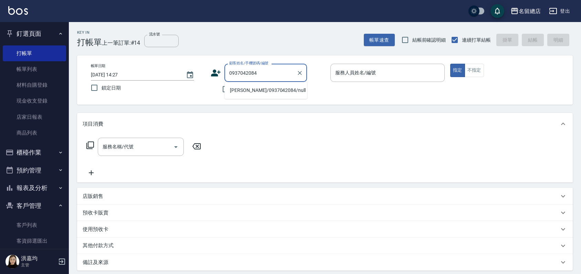
click at [262, 88] on li "黃賜玉/0937042084/null" at bounding box center [265, 90] width 83 height 11
type input "黃賜玉/0937042084/null"
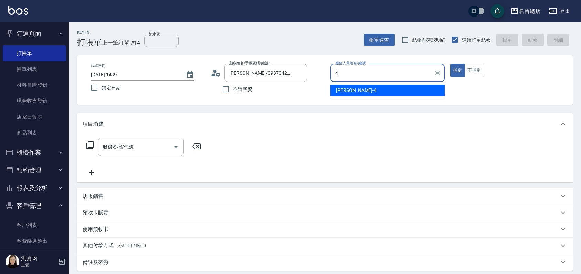
type input "Amy-4"
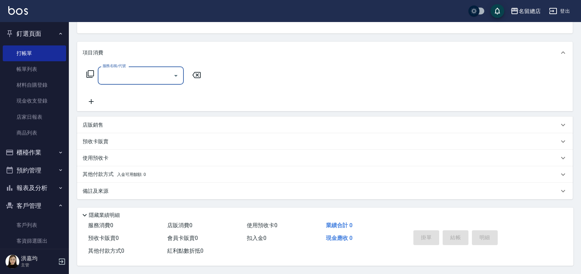
scroll to position [74, 0]
click at [97, 141] on p "預收卡販賣" at bounding box center [96, 141] width 26 height 7
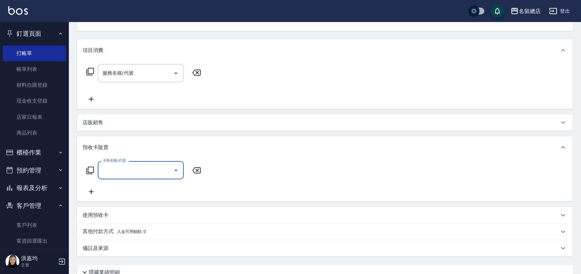
scroll to position [0, 0]
click at [118, 168] on input "卡券名稱/代號" at bounding box center [136, 170] width 70 height 12
type input "二段自備卡(407)"
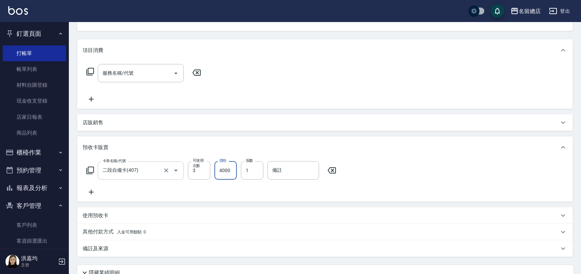
type input "4000"
type input "9126"
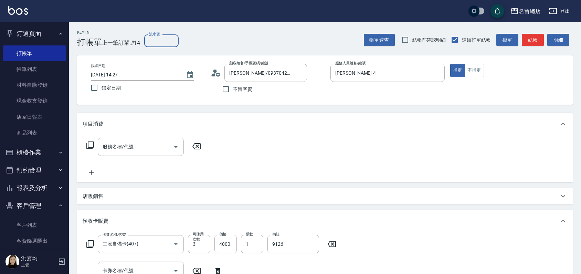
click at [161, 43] on input "流水號" at bounding box center [161, 41] width 34 height 12
type input "9126"
type input "2025/08/14 14:28"
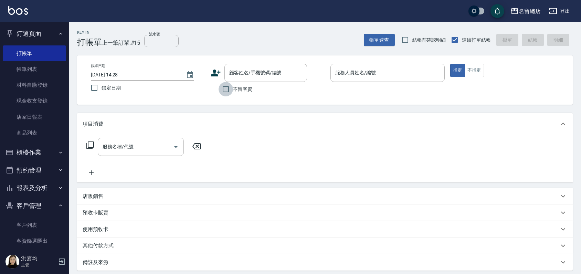
click at [223, 95] on input "不留客資" at bounding box center [226, 89] width 14 height 14
checkbox input "true"
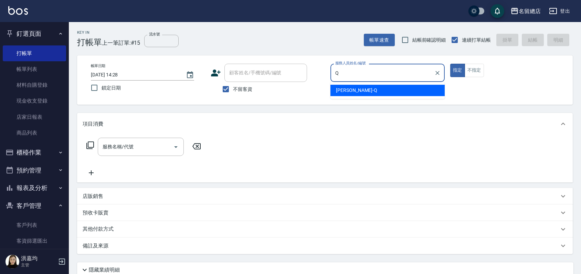
type input "Joyce-Q"
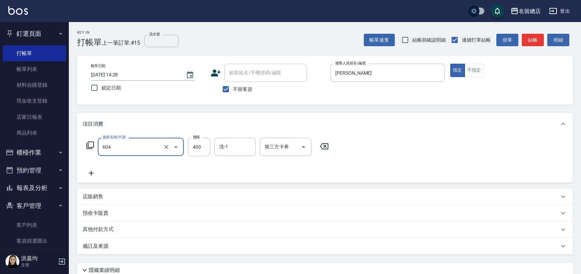
type input "健康洗髮(604)"
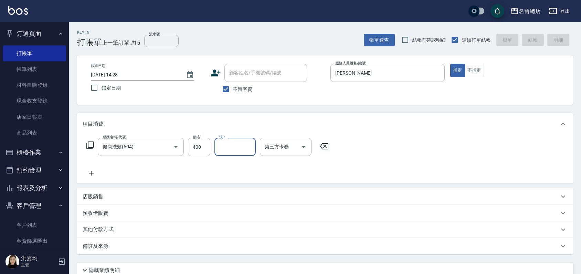
type input "2025/08/14 14:31"
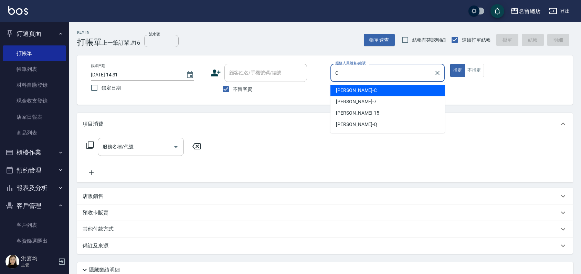
type input "麗花鄭-C"
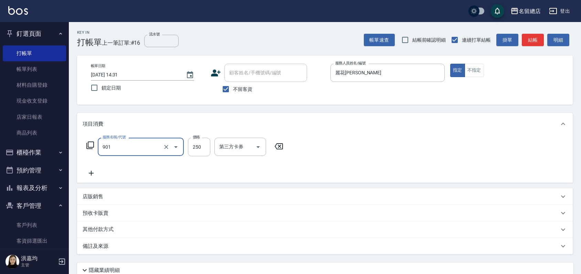
type input "手指甲女(901)"
type input "750"
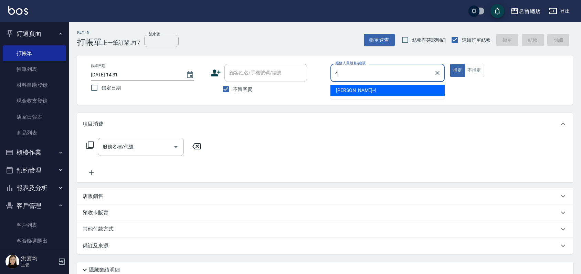
type input "Amy-4"
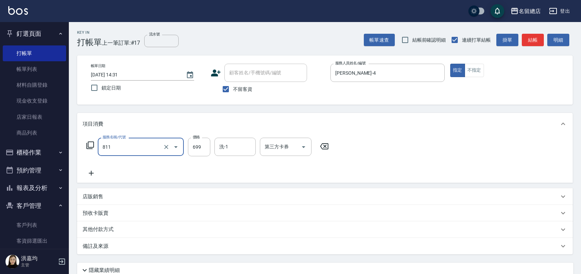
type input "洗+剪(811)"
type input "399"
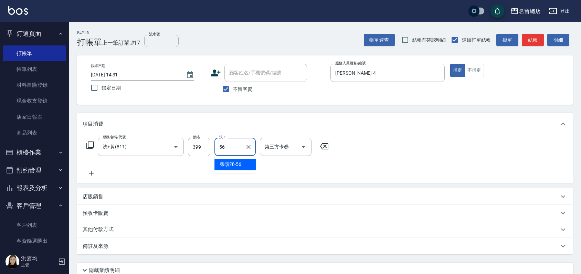
type input "張筑涵-56"
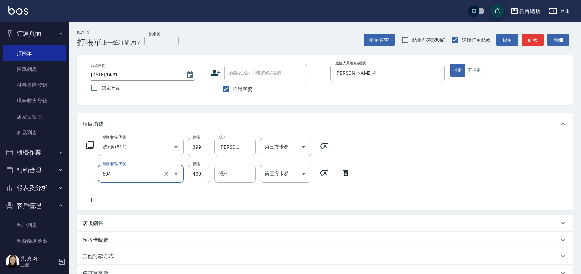
type input "健康洗髮(604)"
type input "300"
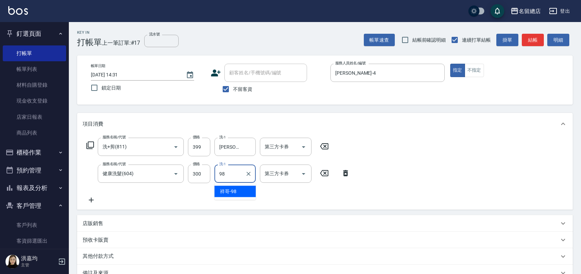
type input "祥哥-98"
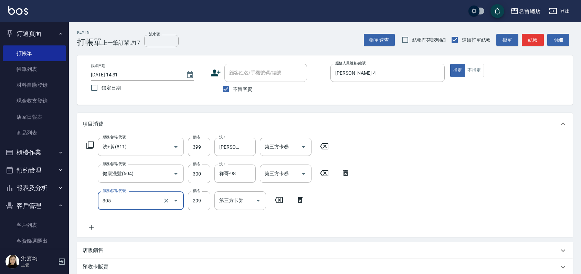
type input "剪髮(305)"
type input "500"
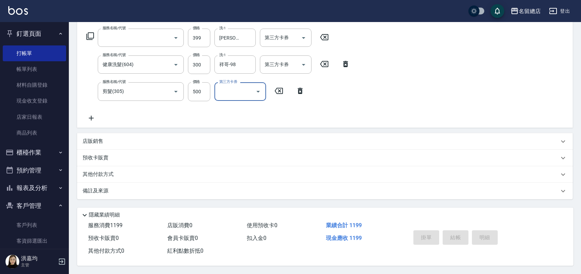
scroll to position [57, 0]
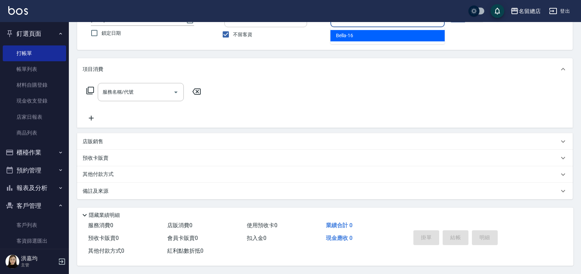
type input "16"
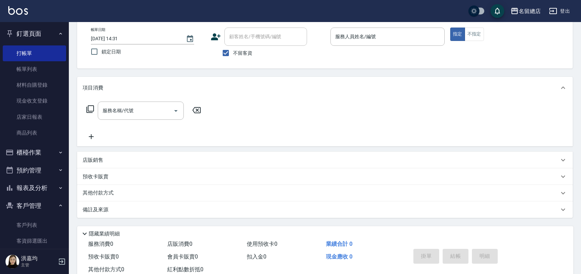
drag, startPoint x: 366, startPoint y: 84, endPoint x: 355, endPoint y: 94, distance: 14.6
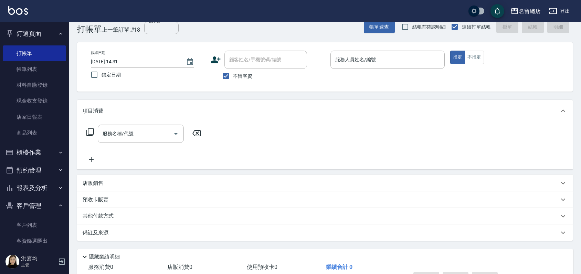
scroll to position [0, 0]
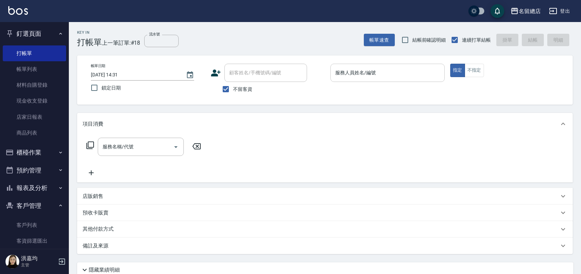
click at [416, 66] on div "服務人員姓名/編號" at bounding box center [387, 73] width 114 height 18
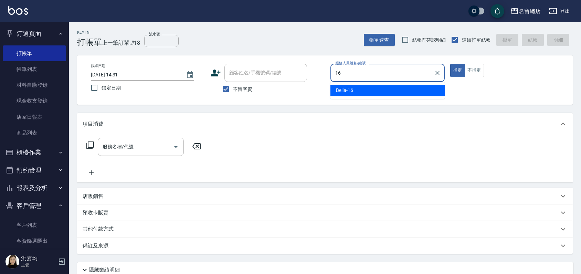
type input "Bella-16"
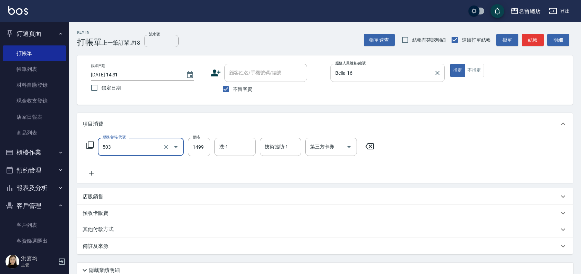
type input "染髮1000~1499(503)"
type input "1300"
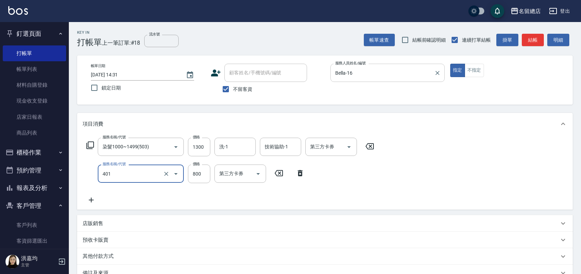
type input "自備護髮(401)"
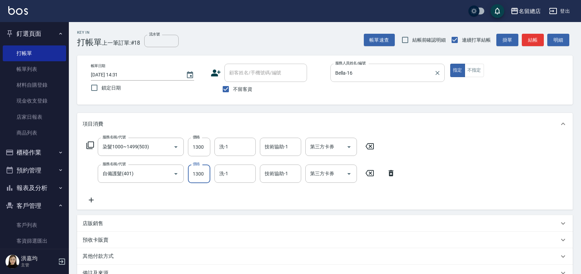
type input "1300"
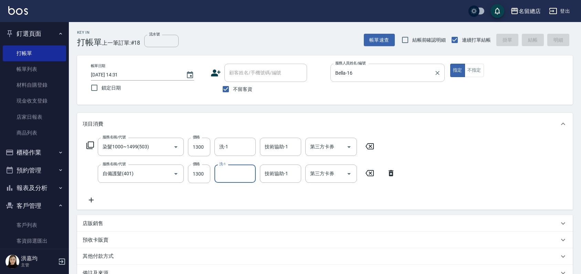
type input "2025/08/14 14:32"
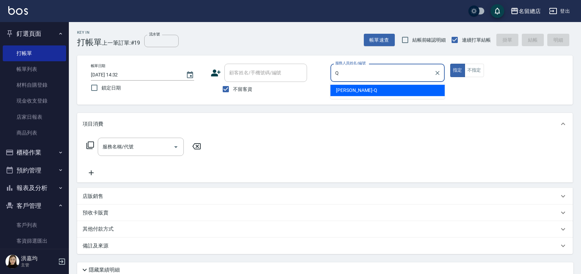
type input "Joyce-Q"
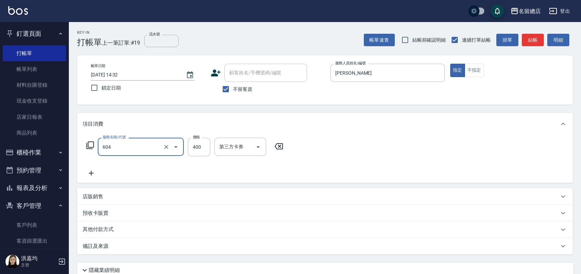
type input "健康洗髮(604)"
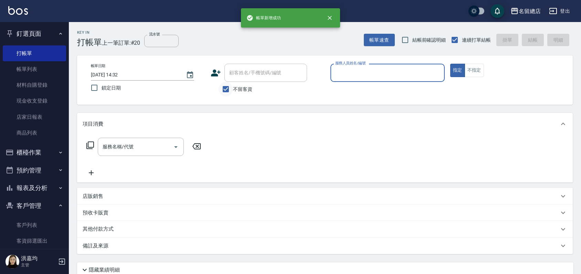
click at [224, 89] on input "不留客資" at bounding box center [226, 89] width 14 height 14
checkbox input "false"
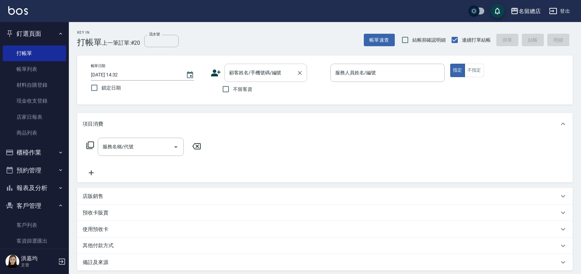
click at [238, 73] on input "顧客姓名/手機號碼/編號" at bounding box center [260, 73] width 66 height 12
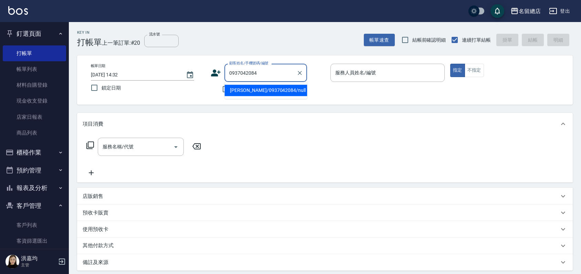
click at [236, 90] on li "黃賜玉/0937042084/null" at bounding box center [265, 90] width 83 height 11
type input "黃賜玉/0937042084/null"
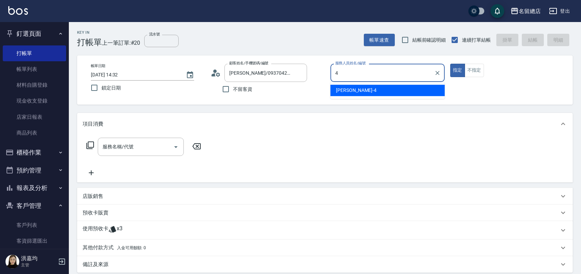
type input "Amy-4"
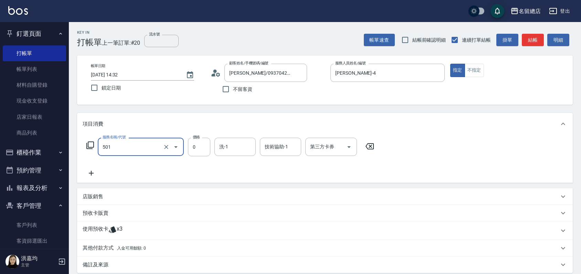
type input "2段蓋卡1300以上(501)"
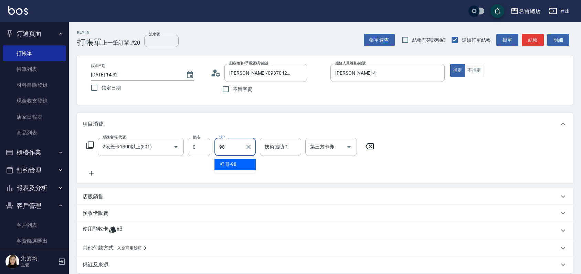
type input "祥哥-98"
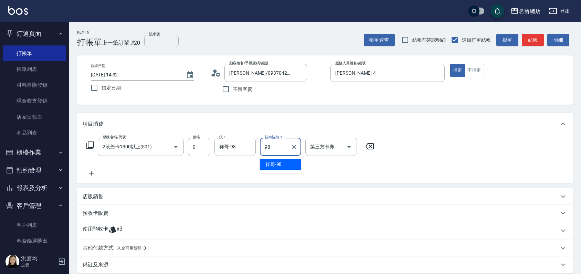
type input "祥哥-98"
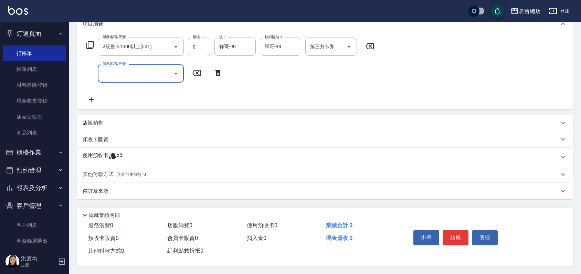
scroll to position [102, 0]
click at [107, 153] on p "使用預收卡" at bounding box center [96, 157] width 26 height 10
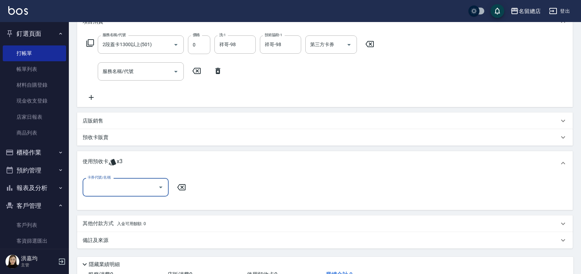
scroll to position [0, 0]
click at [136, 186] on input "卡券代號/名稱" at bounding box center [121, 187] width 70 height 12
click at [109, 210] on div "二段自備卡 剩餘3張 9126" at bounding box center [126, 204] width 86 height 11
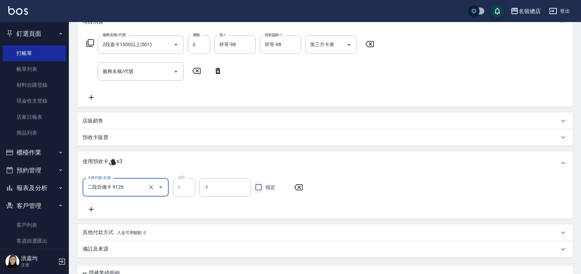
click at [258, 186] on input "指定" at bounding box center [258, 187] width 14 height 14
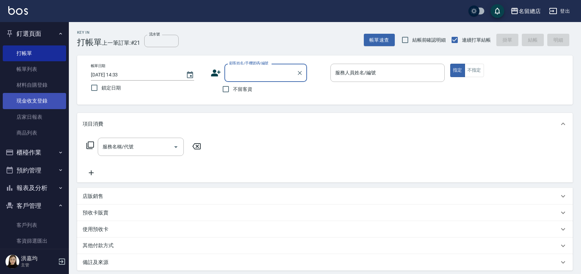
drag, startPoint x: 51, startPoint y: 85, endPoint x: 13, endPoint y: 104, distance: 42.5
click at [51, 85] on link "材料自購登錄" at bounding box center [34, 85] width 63 height 16
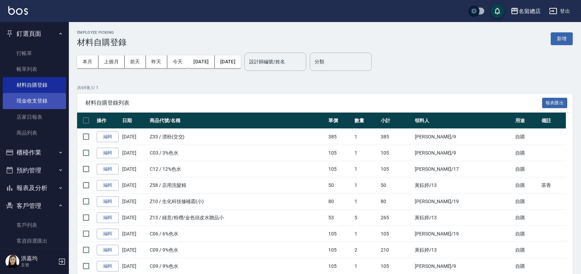
click at [32, 99] on link "現金收支登錄" at bounding box center [34, 101] width 63 height 16
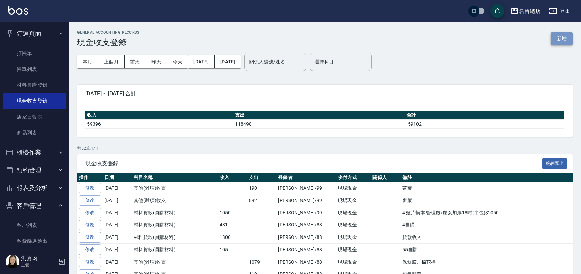
click at [560, 35] on button "新增" at bounding box center [562, 38] width 22 height 13
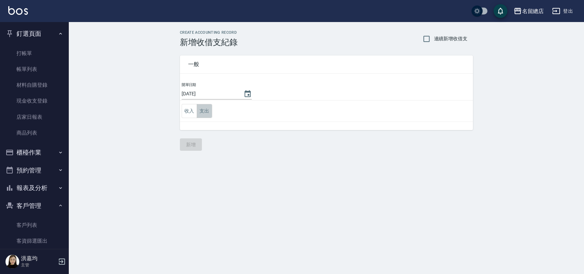
click at [204, 113] on button "支出" at bounding box center [204, 111] width 15 height 14
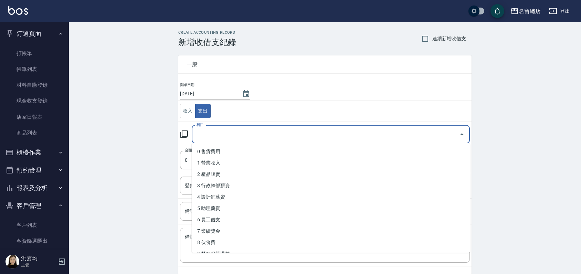
click at [214, 136] on input "科目" at bounding box center [326, 134] width 262 height 12
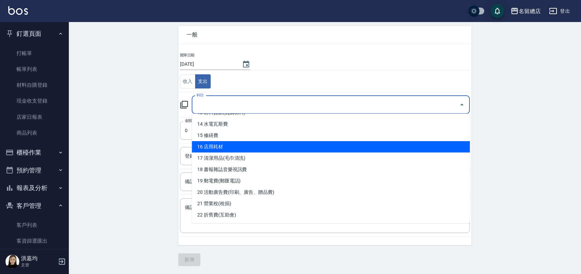
scroll to position [148, 0]
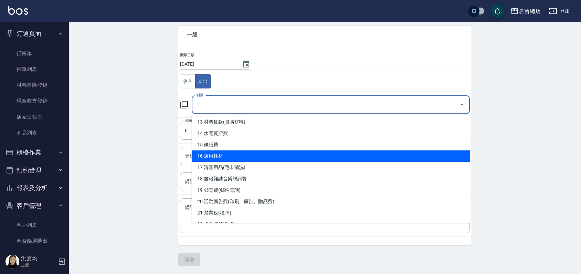
click at [242, 157] on li "16 店用耗材" at bounding box center [331, 155] width 278 height 11
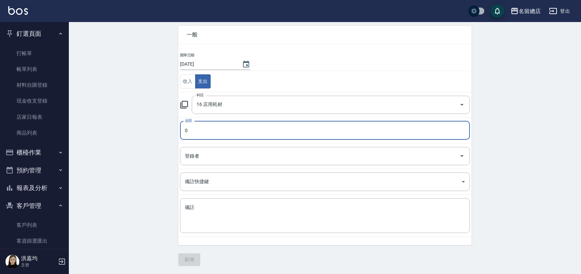
click at [214, 129] on input "0" at bounding box center [325, 130] width 290 height 19
click at [251, 160] on input "登錄者" at bounding box center [319, 156] width 273 height 12
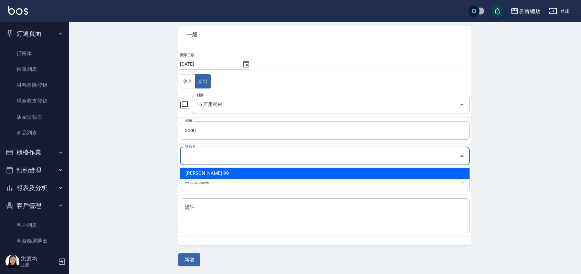
click at [273, 210] on textarea "備註" at bounding box center [325, 215] width 280 height 23
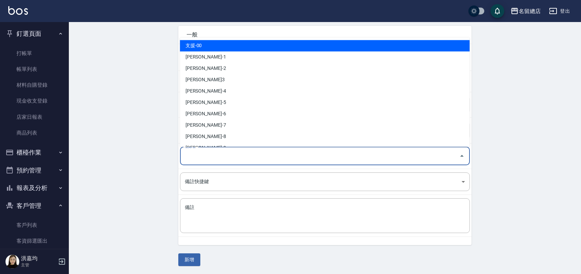
click at [268, 152] on input "登錄者" at bounding box center [319, 156] width 273 height 12
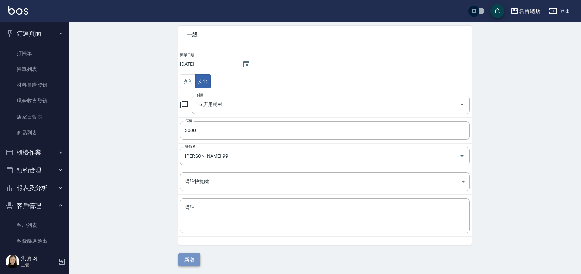
click at [190, 262] on button "新增" at bounding box center [189, 259] width 22 height 13
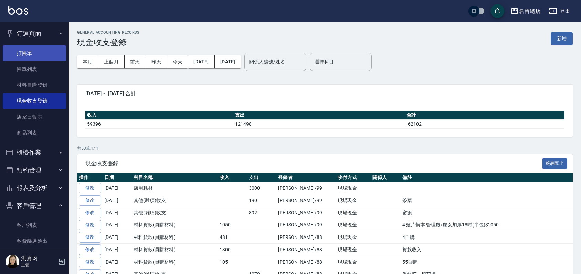
click at [22, 50] on link "打帳單" at bounding box center [34, 53] width 63 height 16
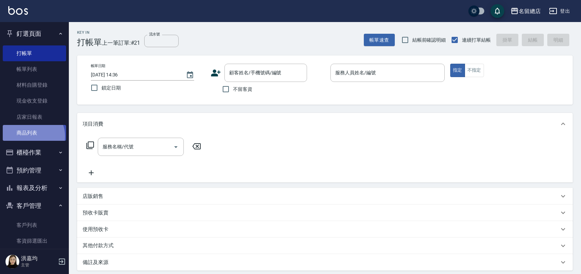
click at [33, 136] on link "商品列表" at bounding box center [34, 133] width 63 height 16
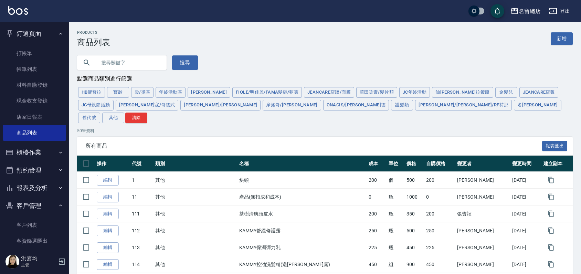
click at [109, 64] on input "text" at bounding box center [128, 62] width 65 height 19
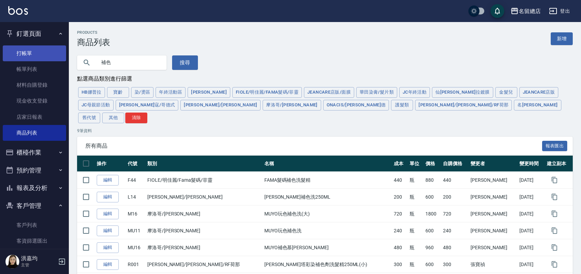
click at [22, 54] on link "打帳單" at bounding box center [34, 53] width 63 height 16
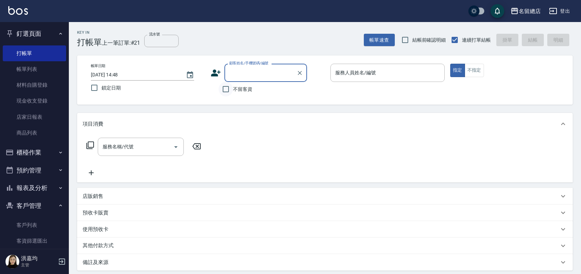
click at [229, 89] on input "不留客資" at bounding box center [226, 89] width 14 height 14
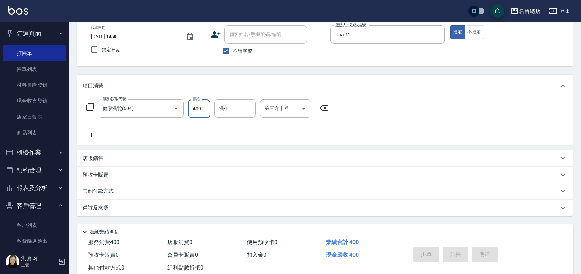
click at [242, 88] on div "項目消費" at bounding box center [321, 85] width 476 height 7
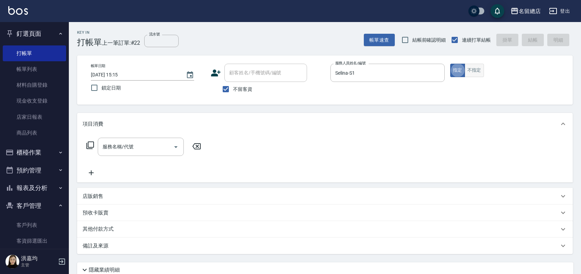
click at [475, 72] on button "不指定" at bounding box center [474, 70] width 19 height 13
click at [458, 70] on button "指定" at bounding box center [457, 70] width 15 height 13
